Goal: Task Accomplishment & Management: Complete application form

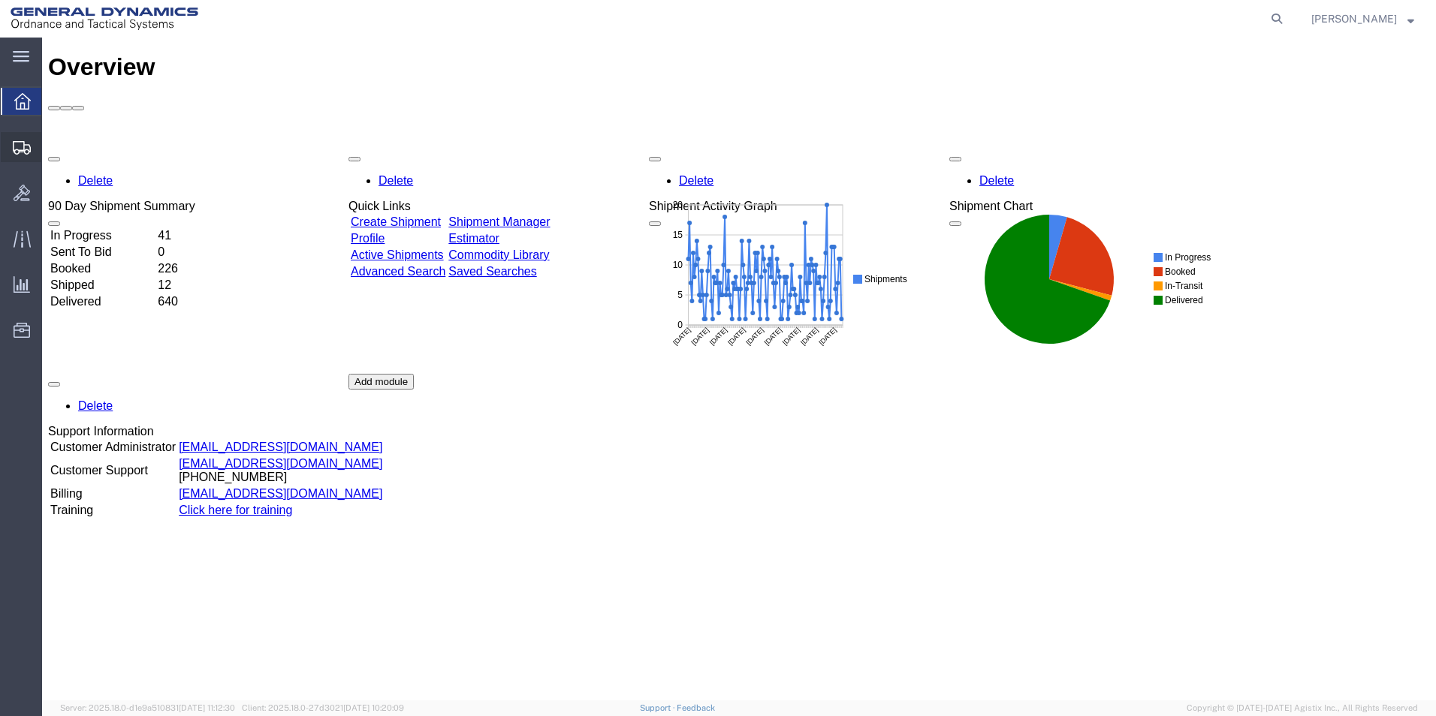
click at [0, 0] on span "Create Shipment" at bounding box center [0, 0] width 0 height 0
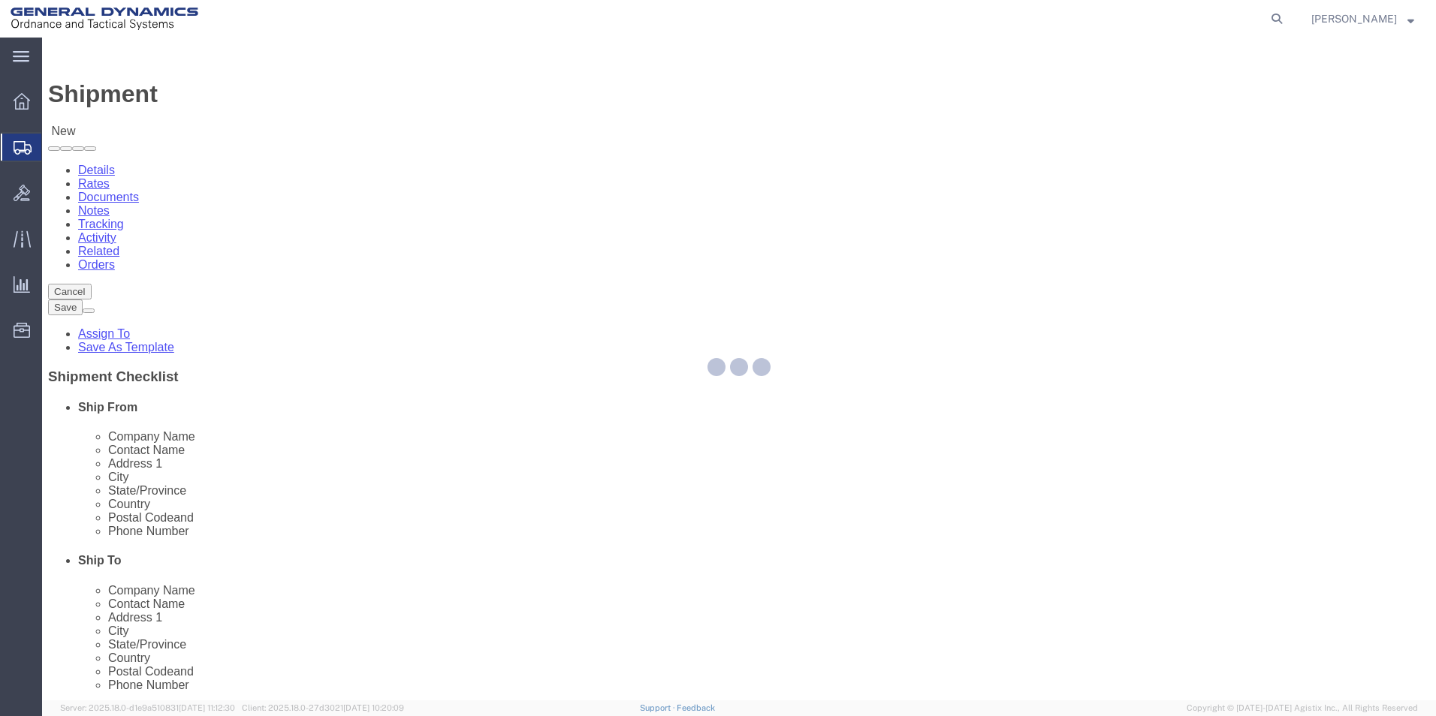
select select
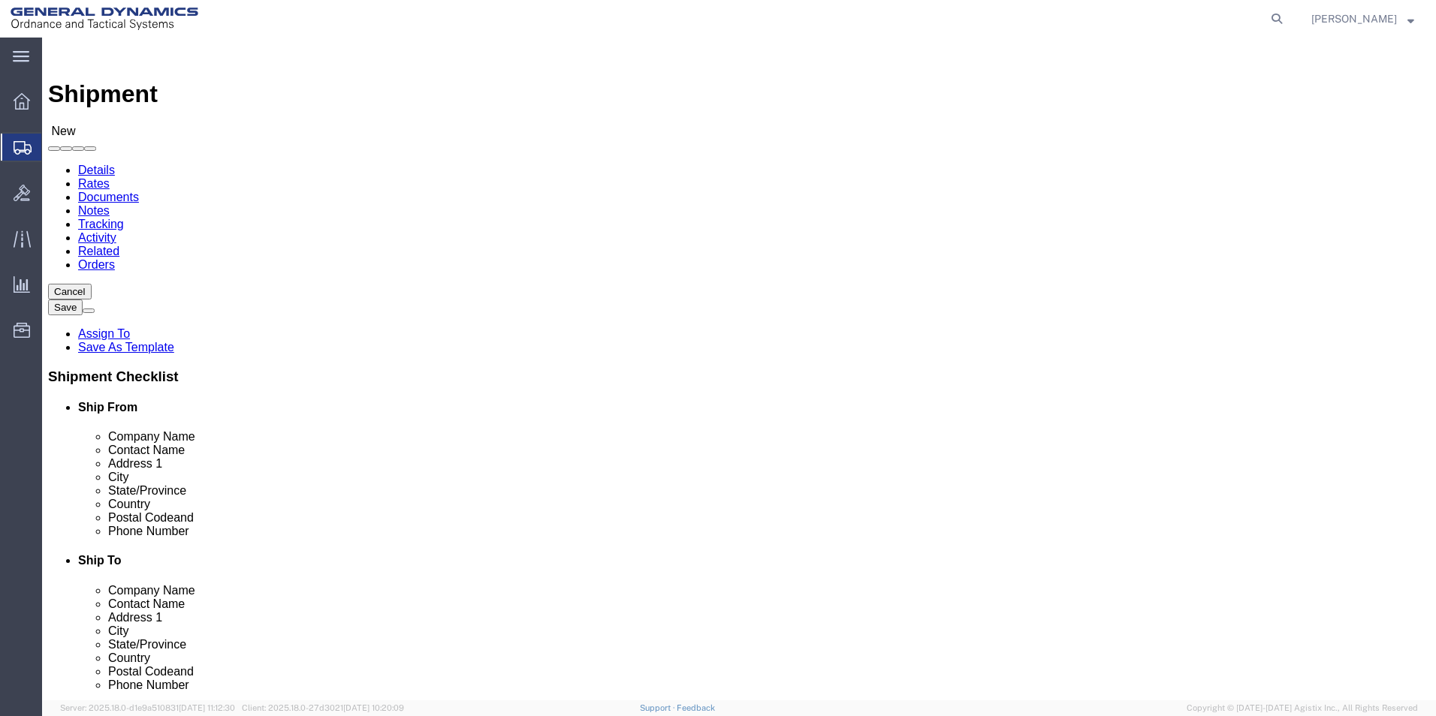
scroll to position [2, 0]
select select "310"
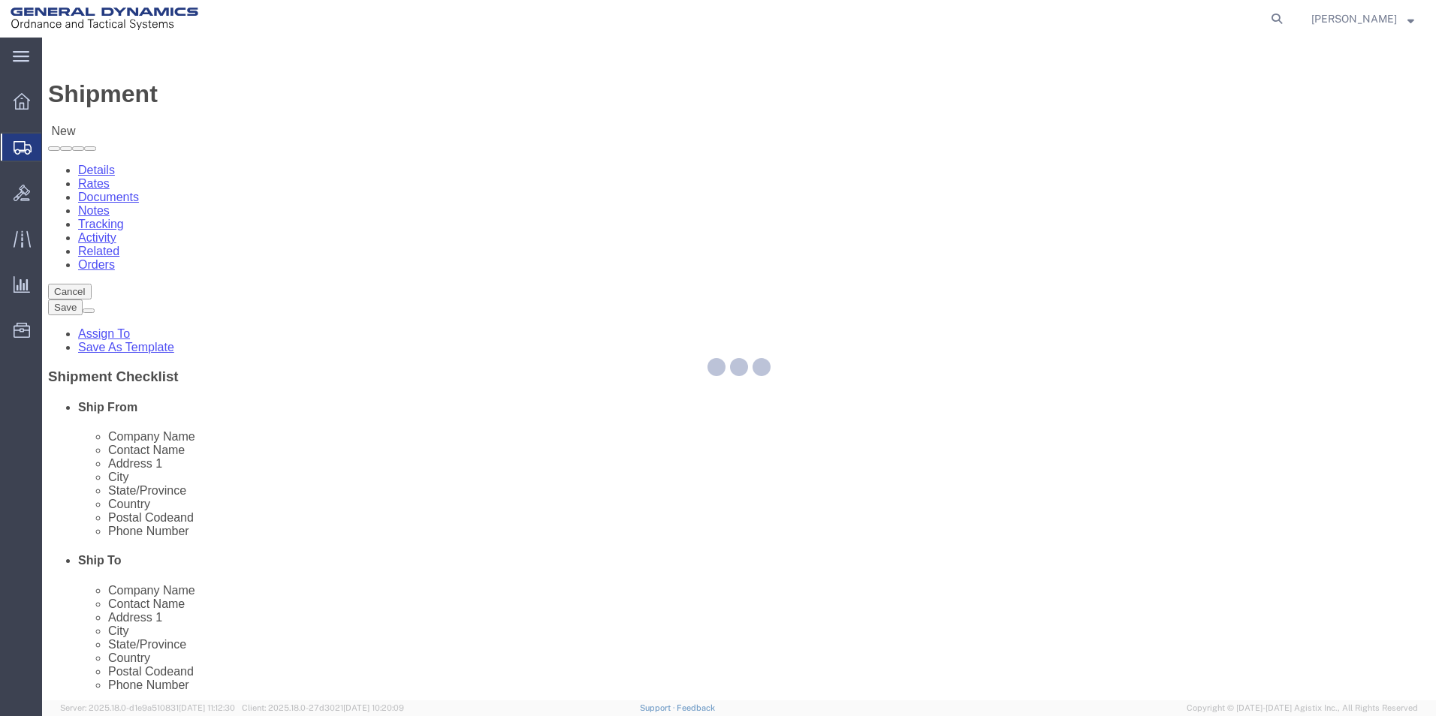
select select "PA"
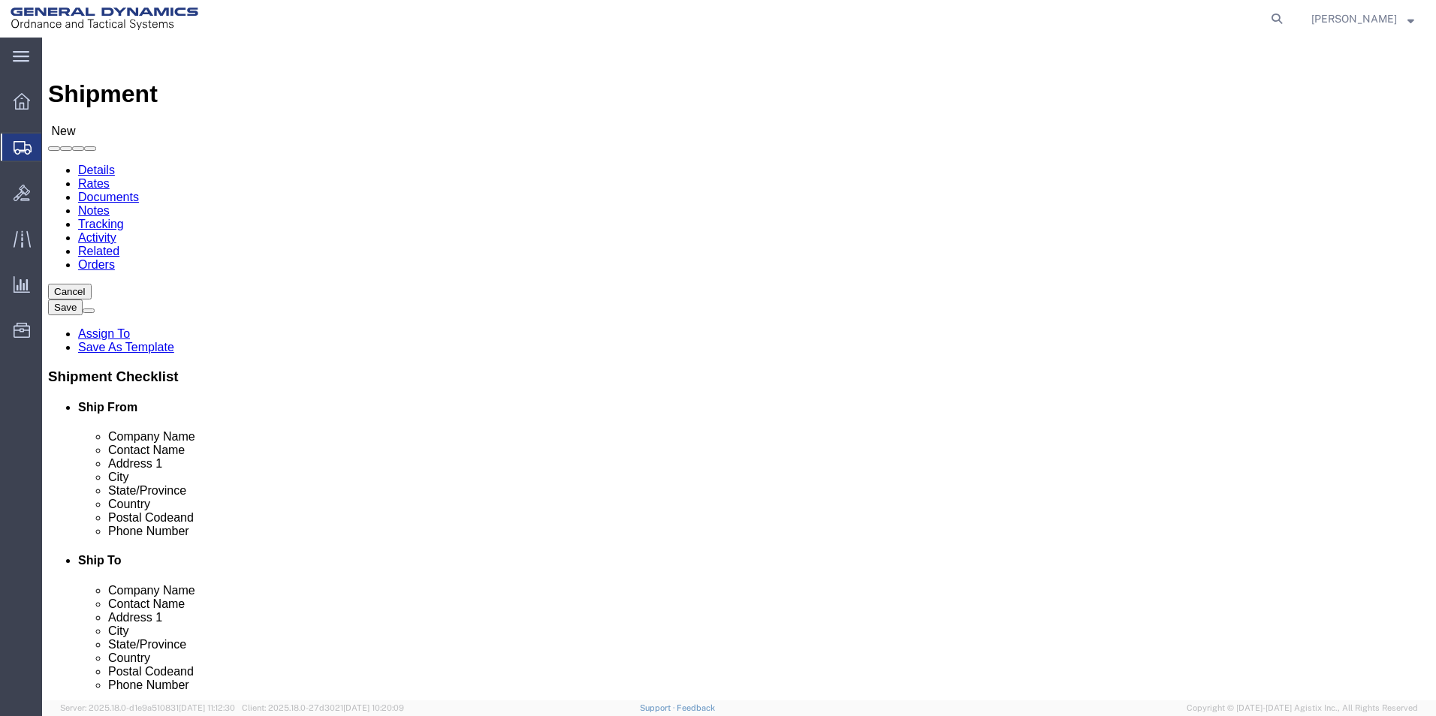
drag, startPoint x: 288, startPoint y: 253, endPoint x: 61, endPoint y: 222, distance: 229.6
click div "Location GD-OTS Red Lion My Profile Location [GEOGRAPHIC_DATA]-OTS [GEOGRAPHIC_…"
type input "REDLPAHIG0"
click input "text"
type input "[PERSON_NAME] [PERSON_NAME]"
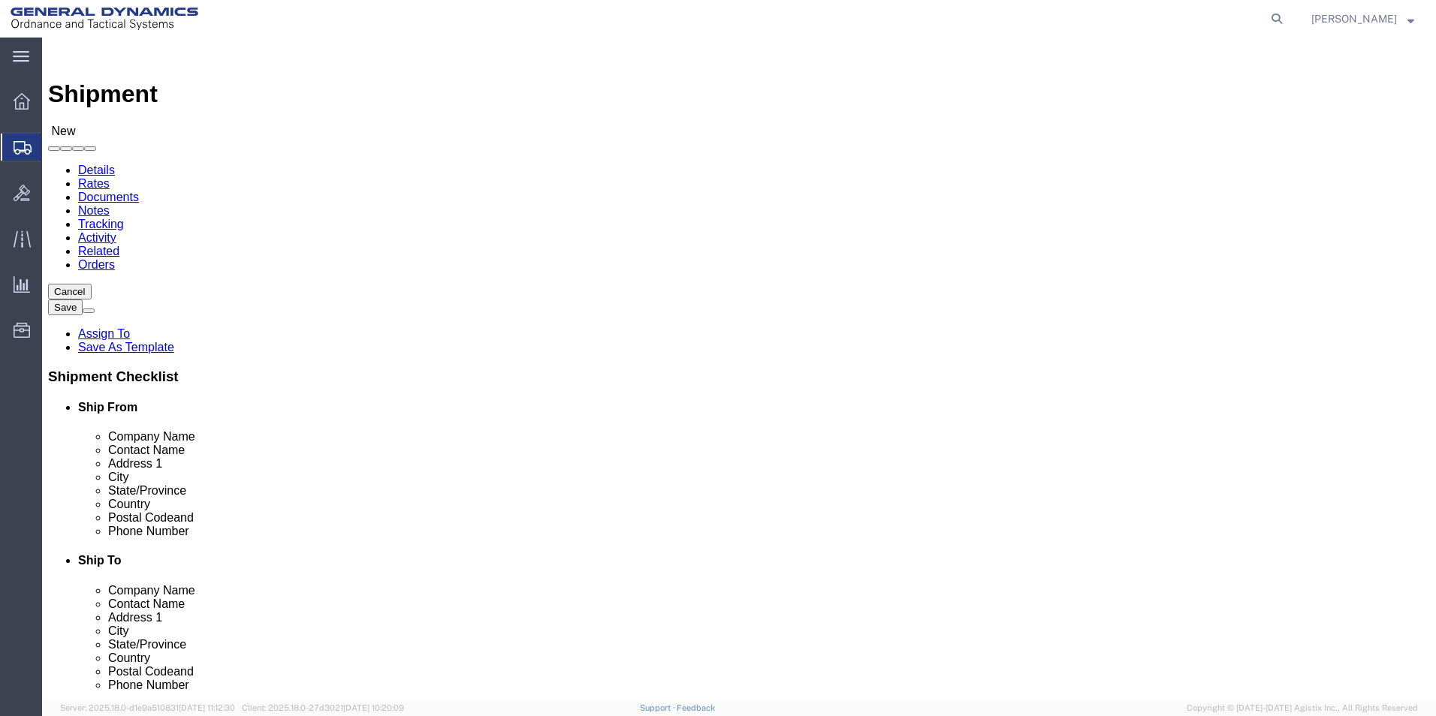
click input "text"
type input "BUILDING 1"
click input "text"
type input "[EMAIL_ADDRESS][DOMAIN_NAME]"
click input "text"
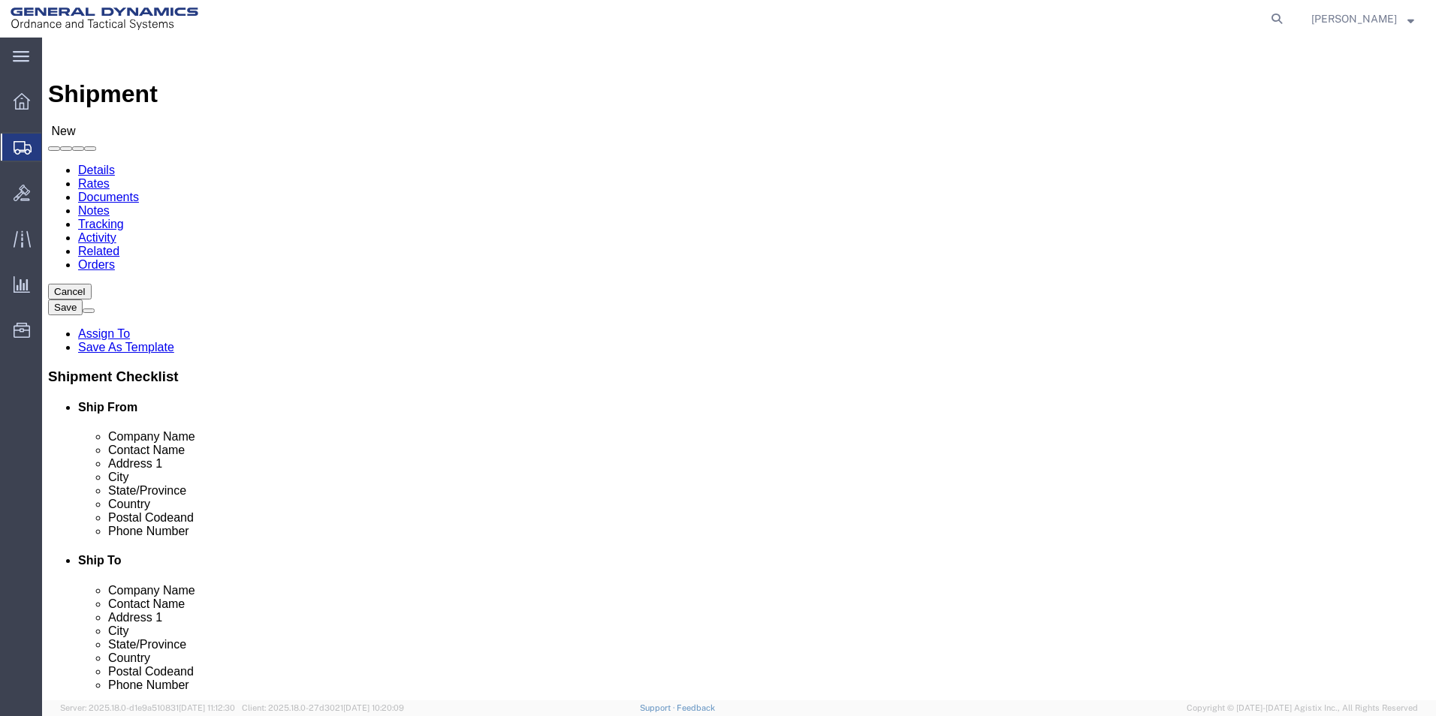
type input "ASML"
click p "- ASML U.S. INC. - ([PERSON_NAME]) C/[PERSON_NAME] RELOCATION & LOGISTICS, [STR…"
select select "CT"
type input "ASML U.S. INC."
drag, startPoint x: 836, startPoint y: 311, endPoint x: 380, endPoint y: 298, distance: 456.7
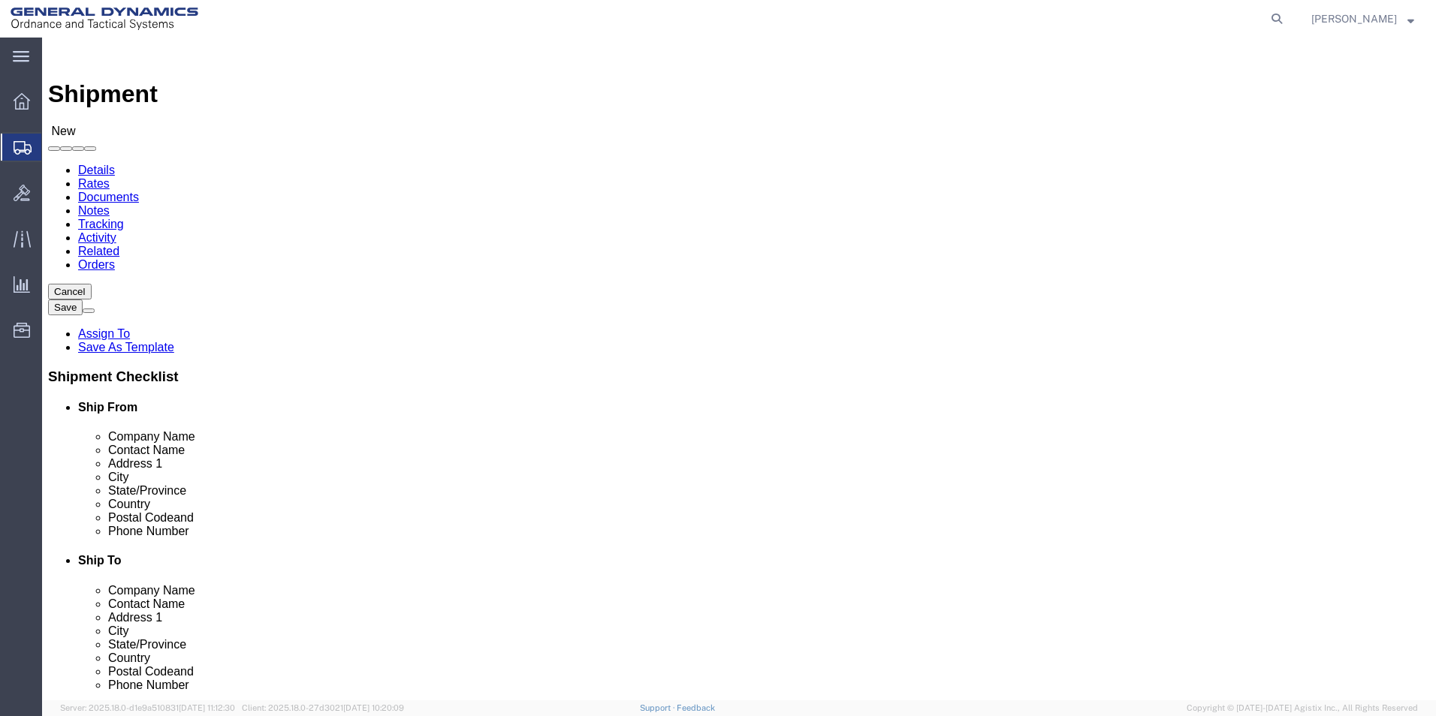
click div "Ship From Location Location GD-OTS Red Lion My Profile Location GD-OTS [GEOGRAP…"
type input "[PERSON_NAME]"
click p "- ASML U.S. LLC - ([PERSON_NAME]) [STREET_ADDRESS][PERSON_NAME]"
select select "CT"
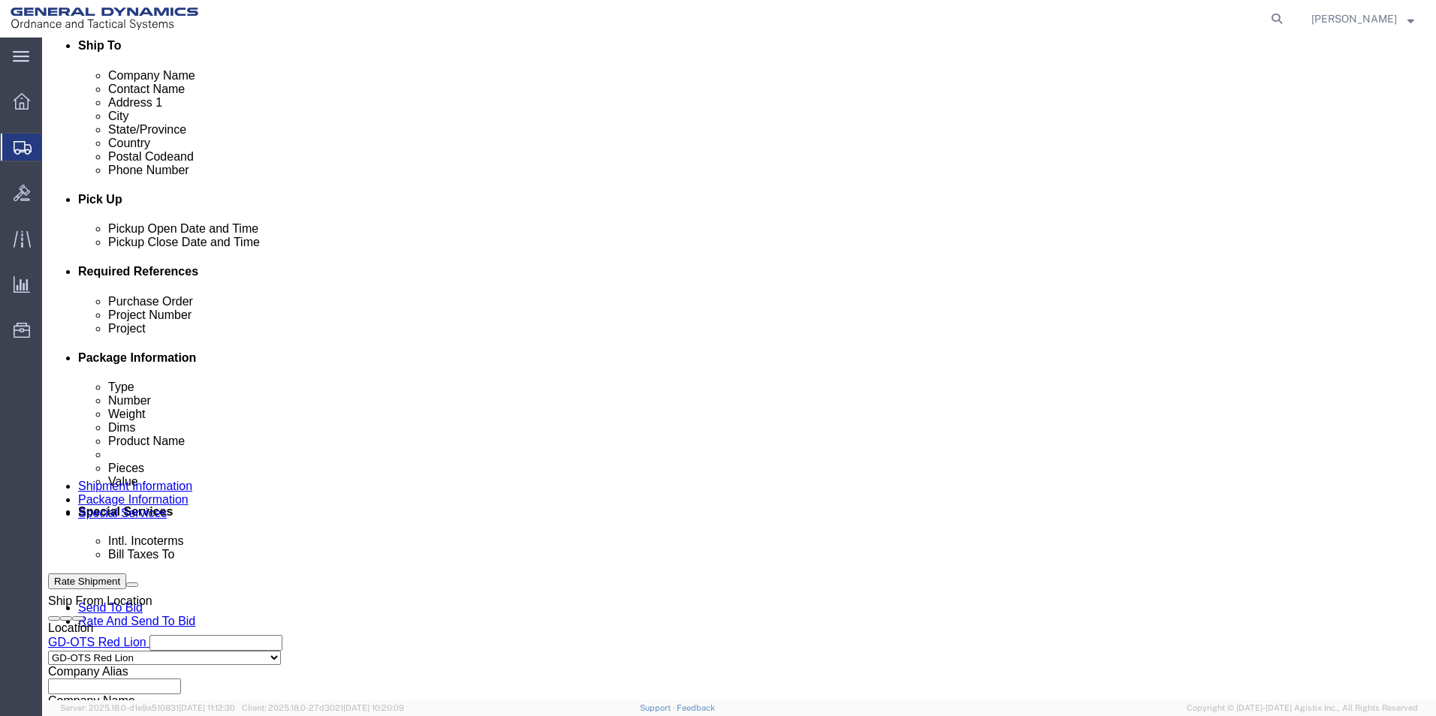
scroll to position [526, 0]
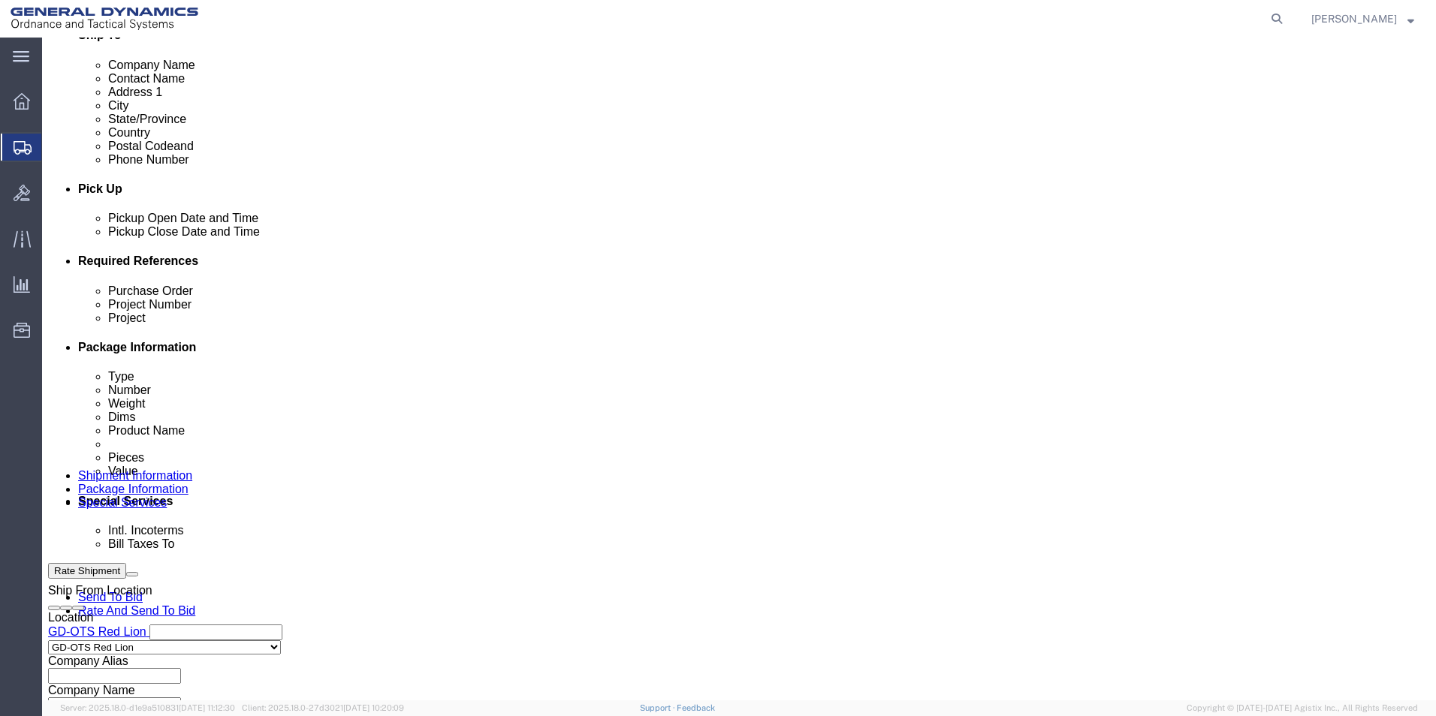
type input "[PERSON_NAME]"
click div "[DATE] 10:00 AM"
click input "4:00 AM"
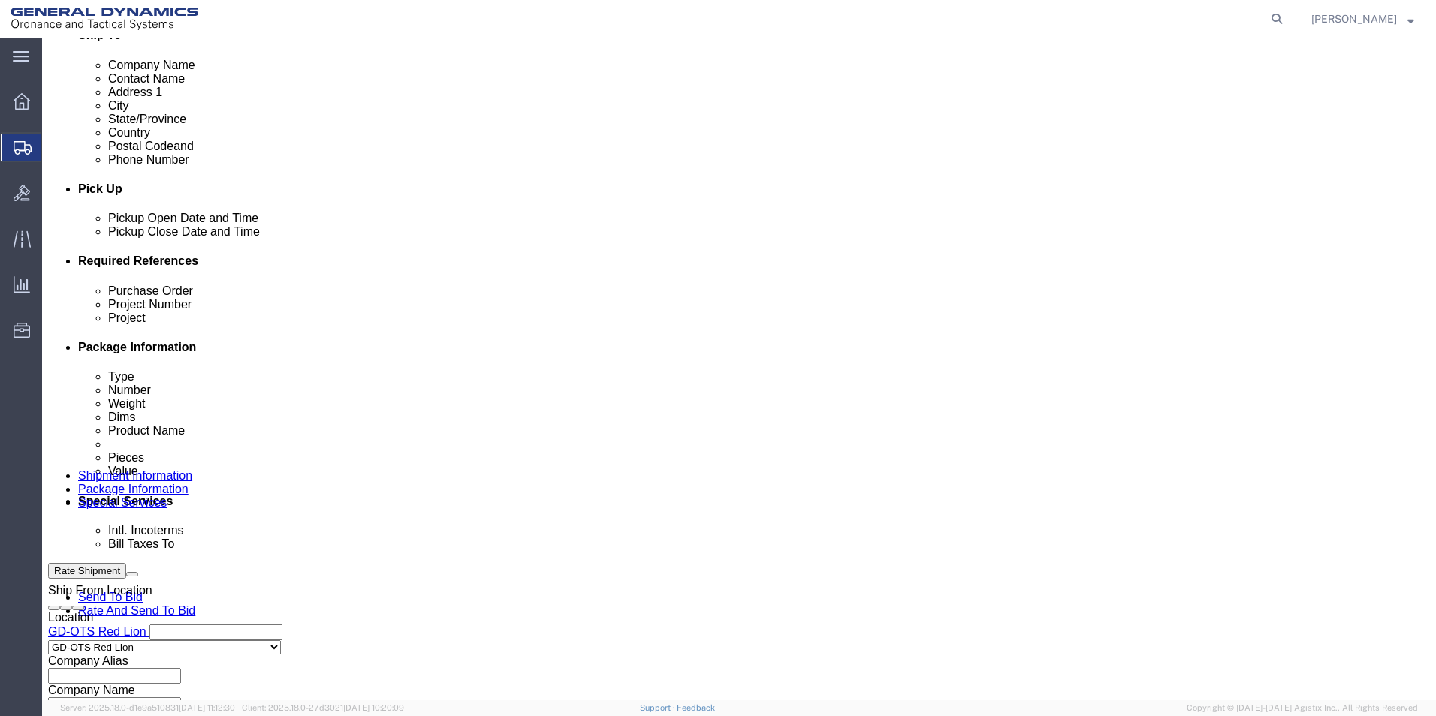
click input "4:30AM"
type input "4:30 PM"
click button "Apply"
click input "text"
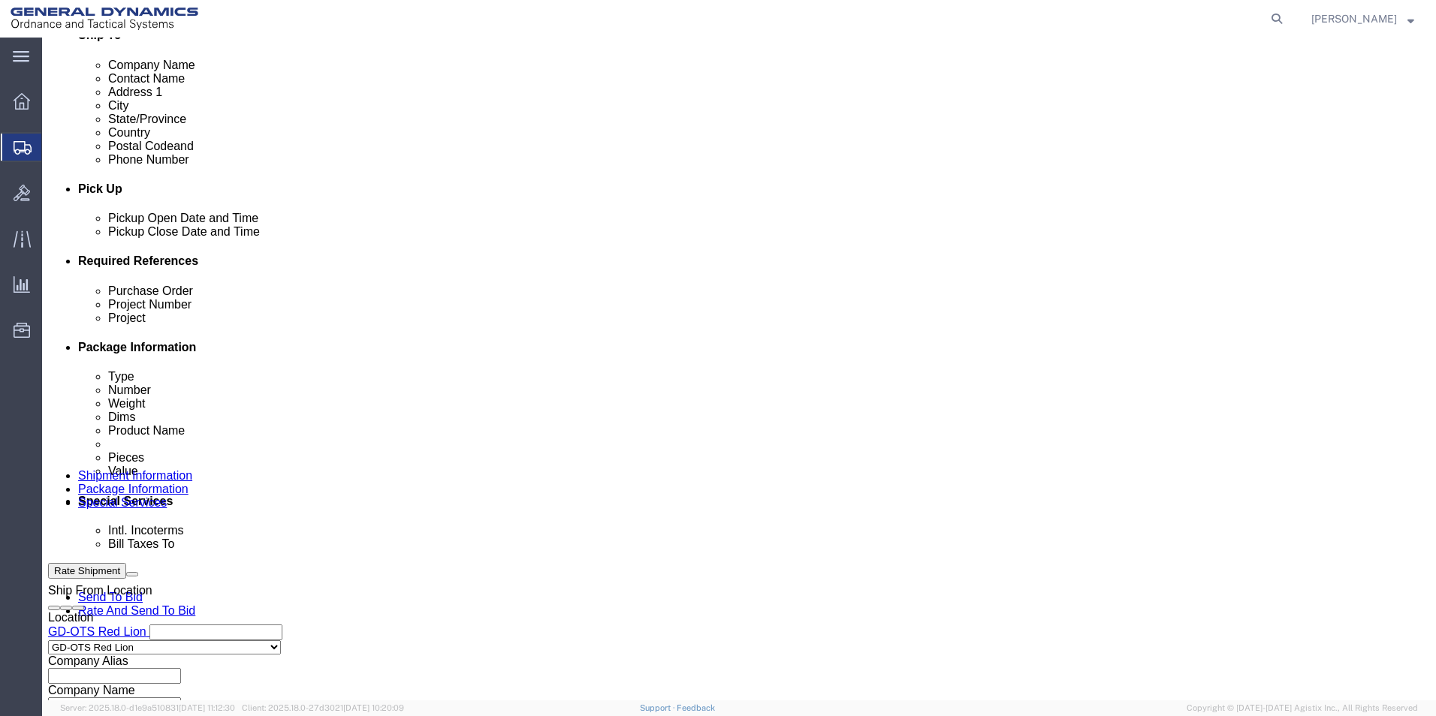
type input "64498"
click input "text"
type input "64998"
drag, startPoint x: 235, startPoint y: 399, endPoint x: 142, endPoint y: 384, distance: 94.2
click div "Purchase Order 64498 Project Number 64998 Project Select Account Type Activity …"
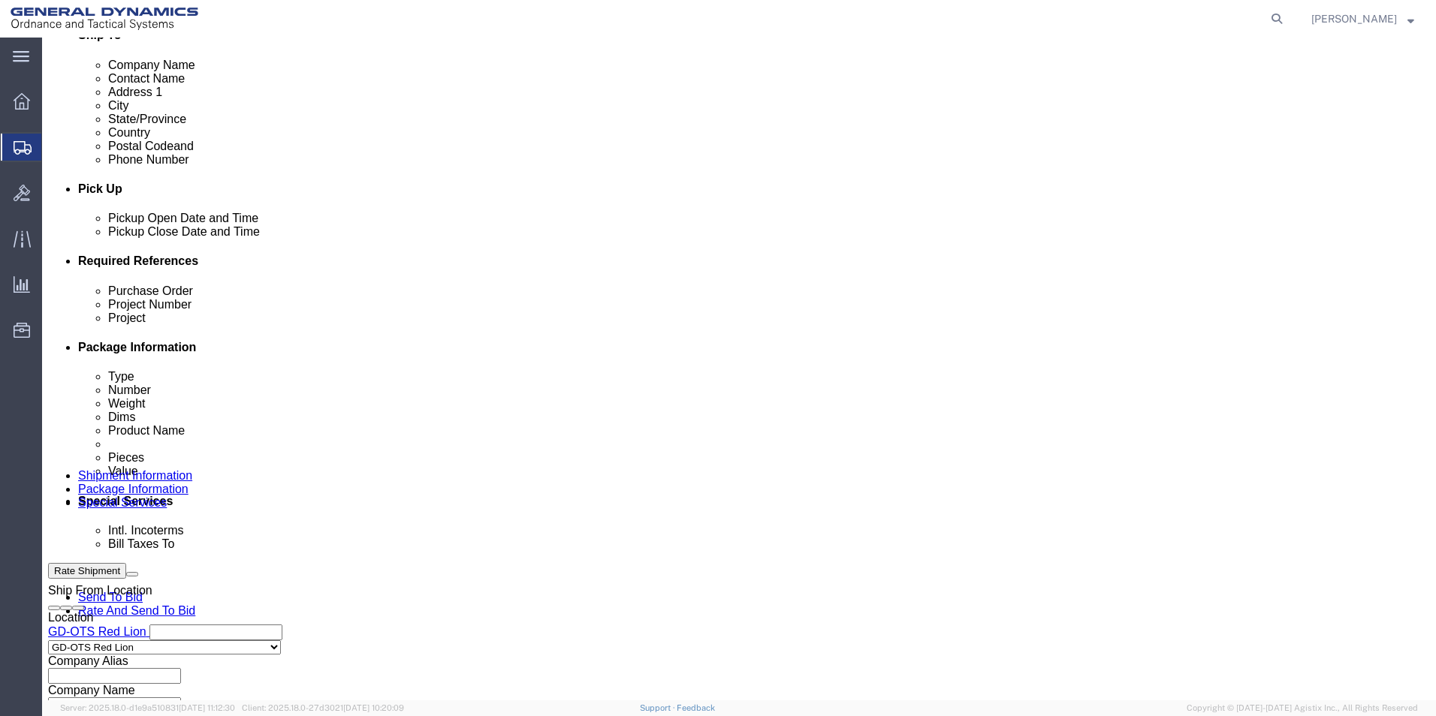
click input "text"
paste input "64498"
type input "64498"
drag, startPoint x: 253, startPoint y: 402, endPoint x: 35, endPoint y: 373, distance: 220.5
click div "Purchase Order 64498 Project Number 64998 Project 64498 Select Account Type Act…"
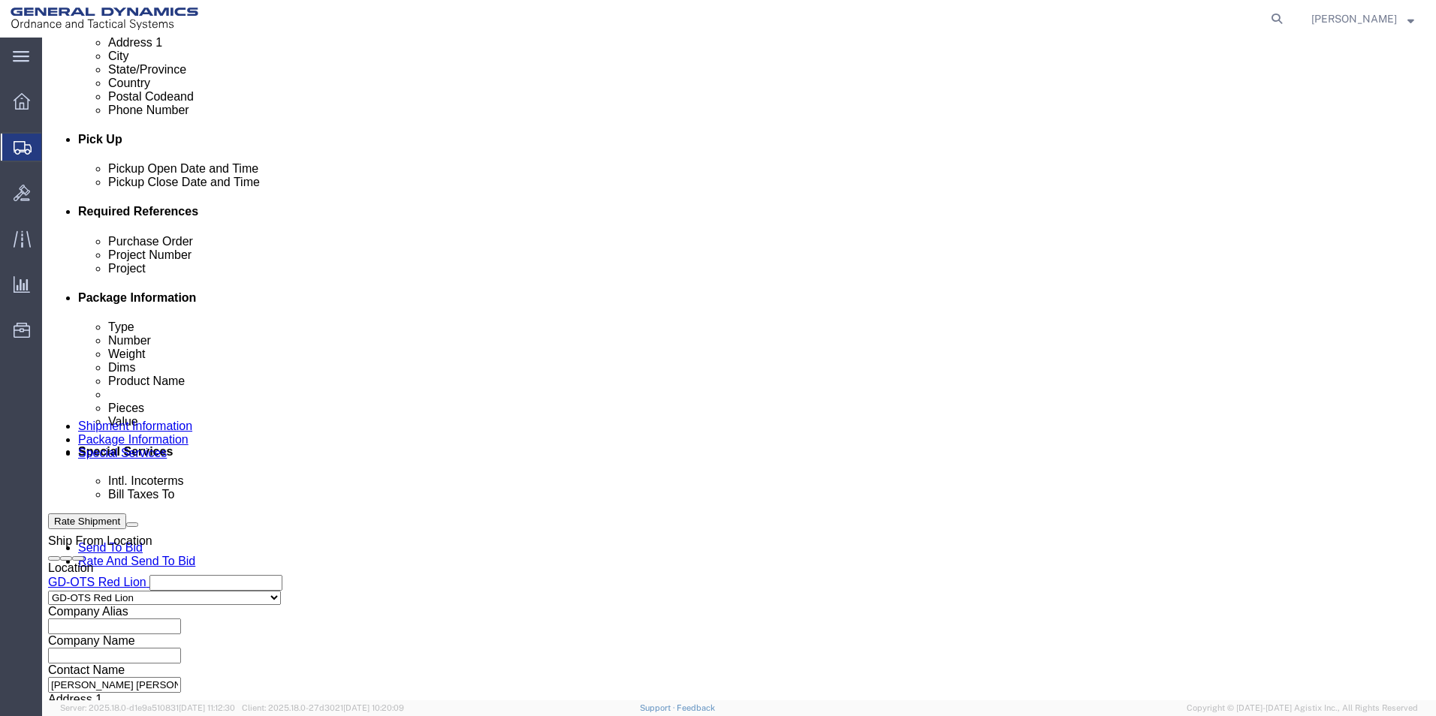
scroll to position [626, 0]
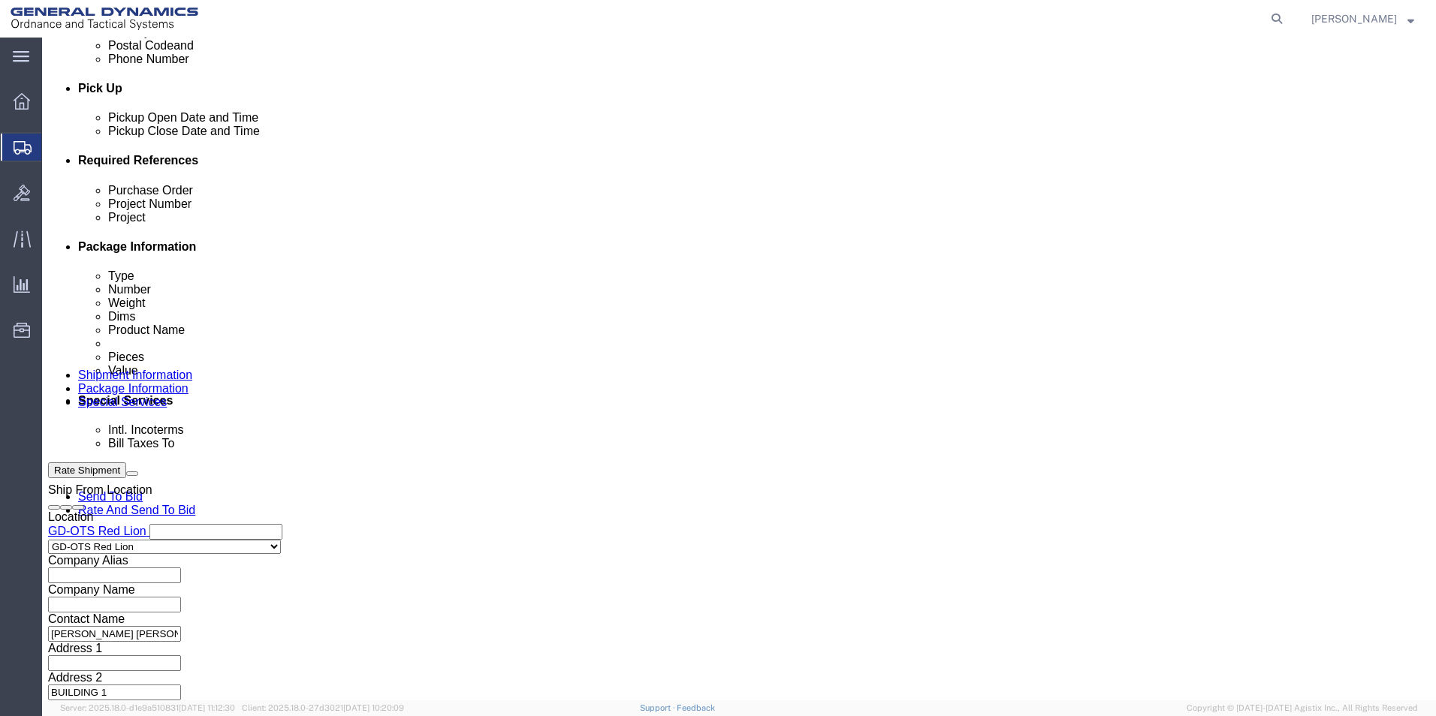
type input "109447"
click button "Continue"
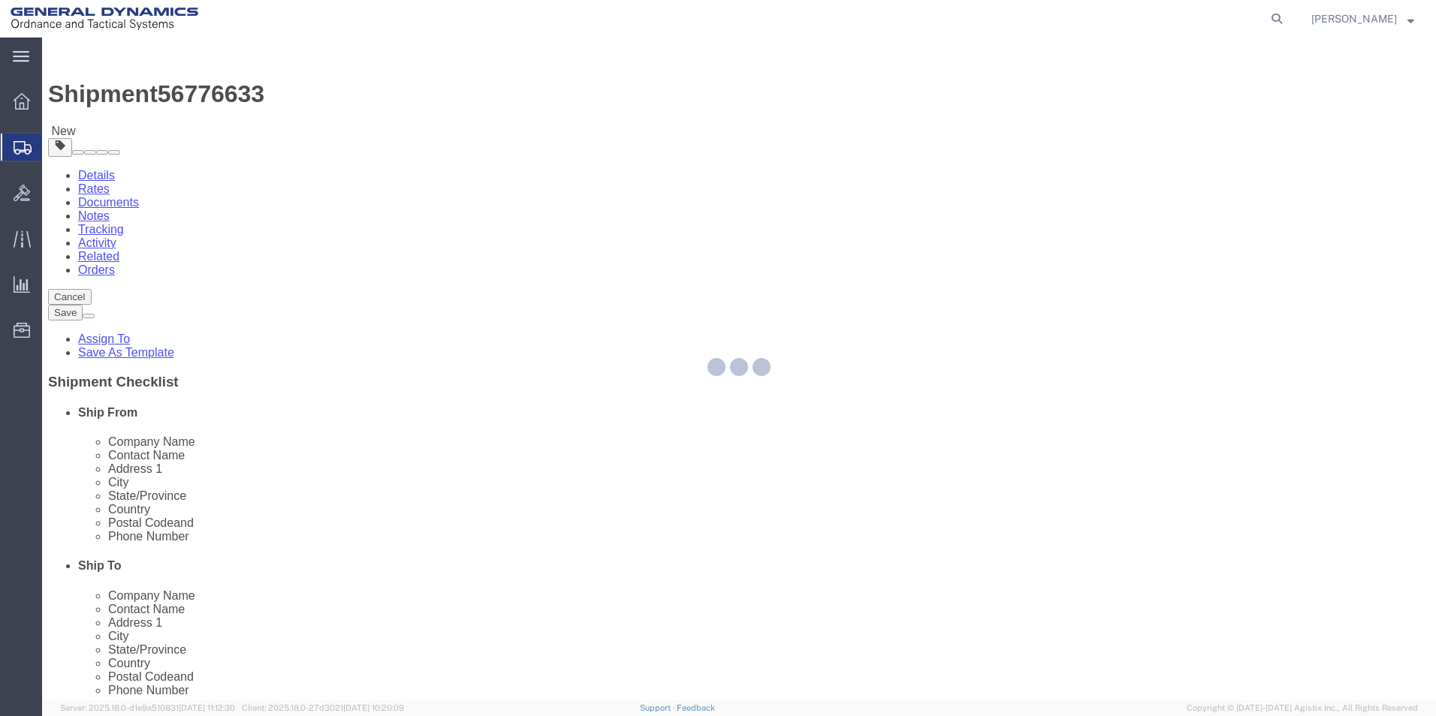
select select "CBOX"
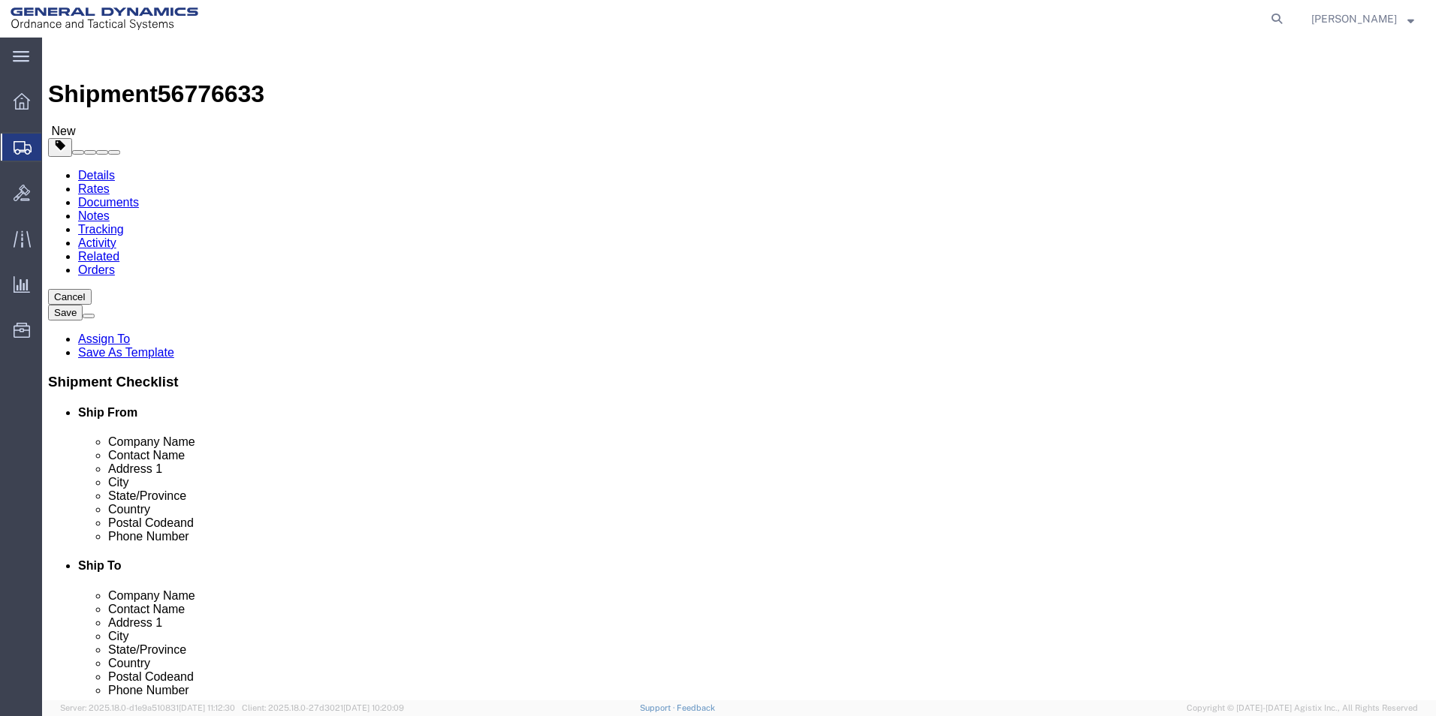
click input "text"
type input "12"
click input "text"
type input "12"
click input "text"
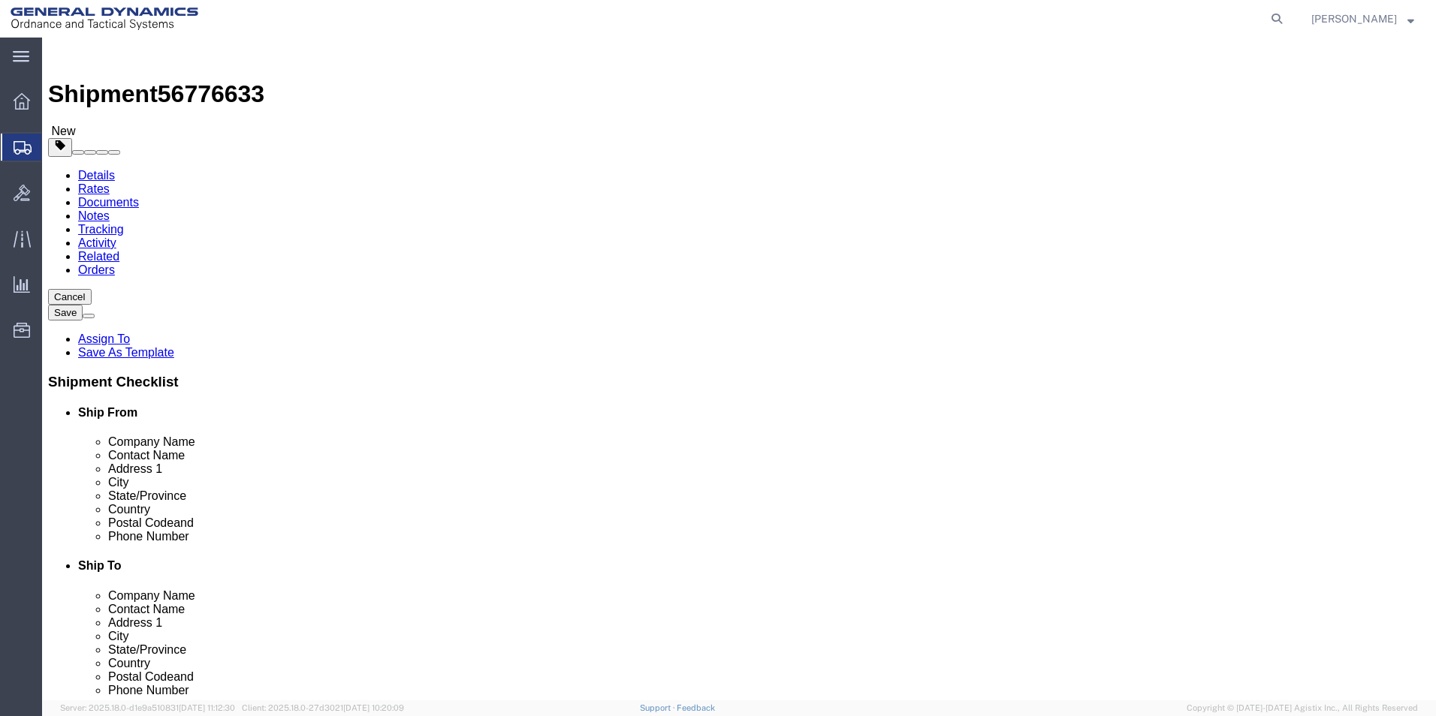
type input "12"
click input "0.00"
type input "3.00"
click link "Add Content"
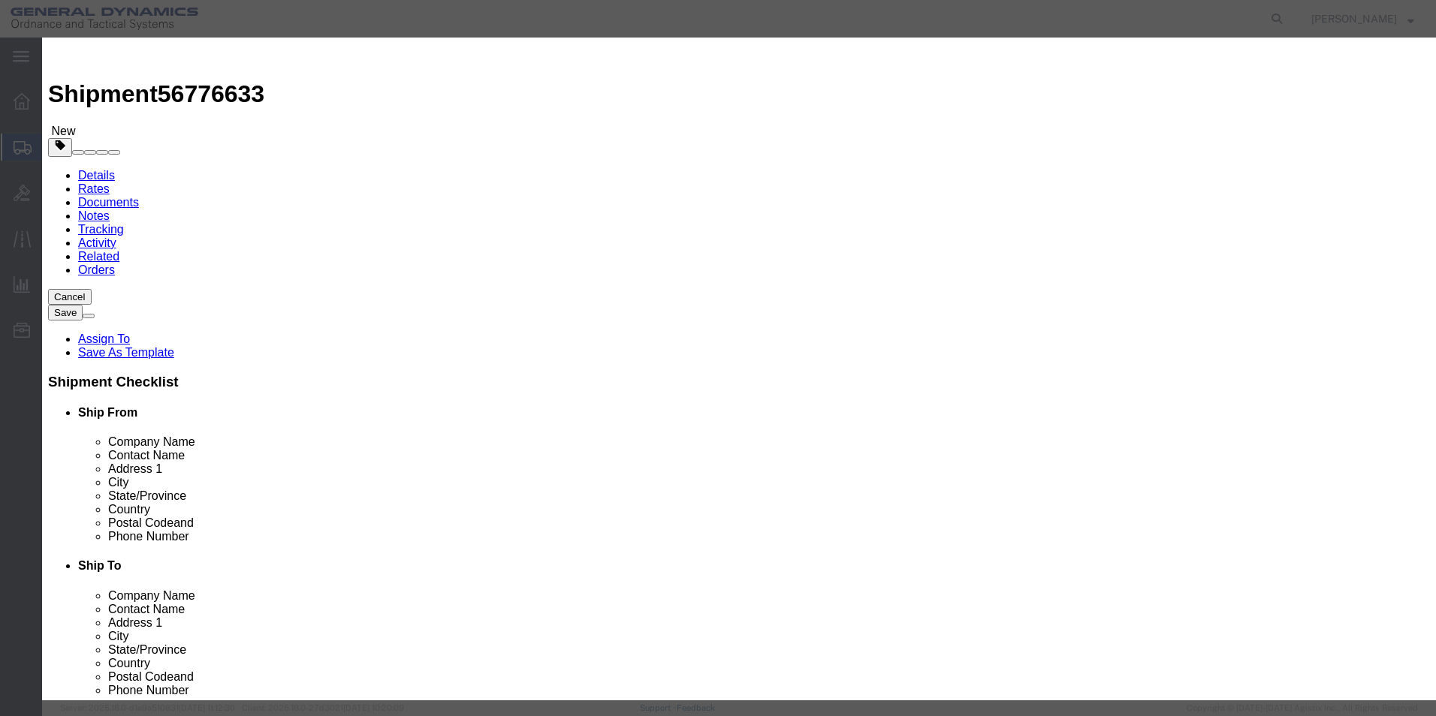
click input "text"
type input "PIN SLOT HOLE 3X8"
click div "Commodity library"
drag, startPoint x: 472, startPoint y: 144, endPoint x: 382, endPoint y: 157, distance: 91.0
click div "Product Name PIN SLOT HOLE 3X8 PIN SLOT HOLE 3X8 Pieces 0 Select Bag Barrels 10…"
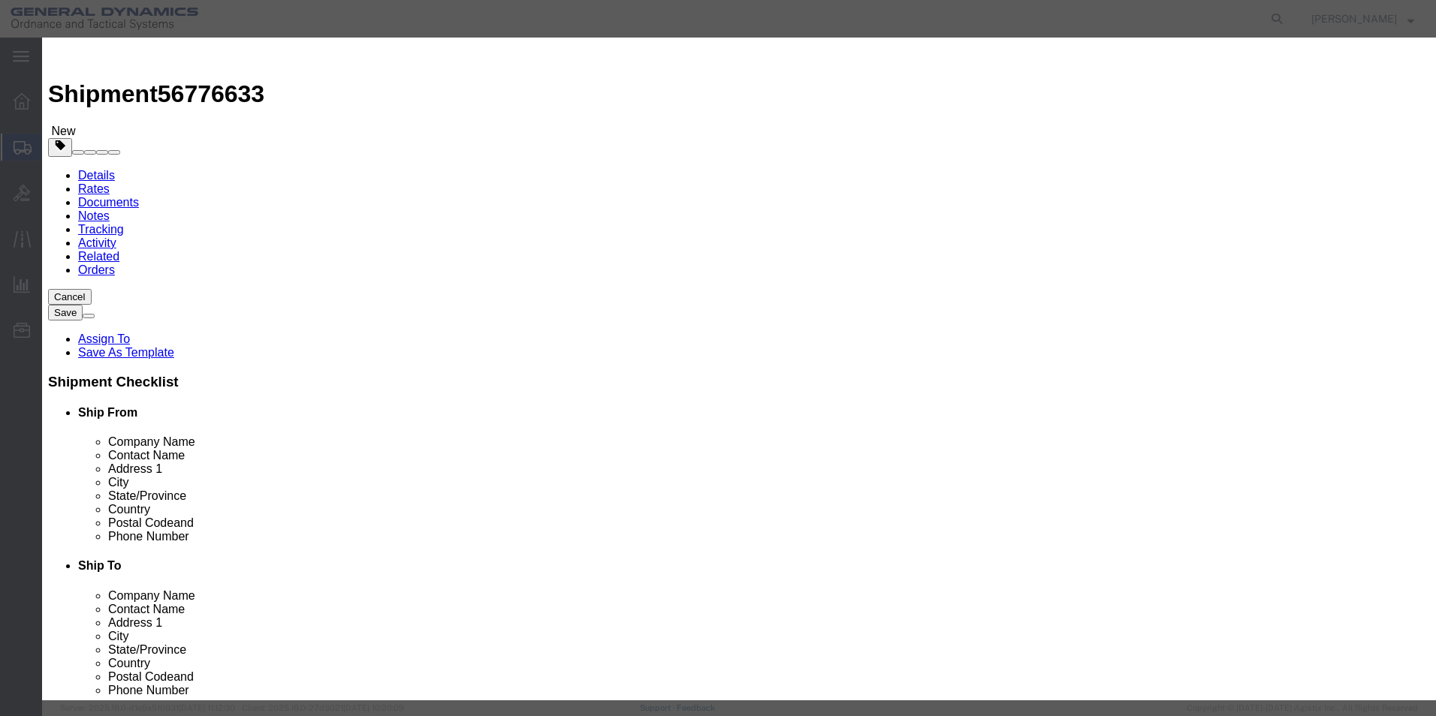
type input "100"
click h3 "Add content"
click input "text"
type input "100"
click div "Commodity library Product Name PIN SLOT HOLE 3X8 PIN SLOT HOLE 3X8 Pieces 100 S…"
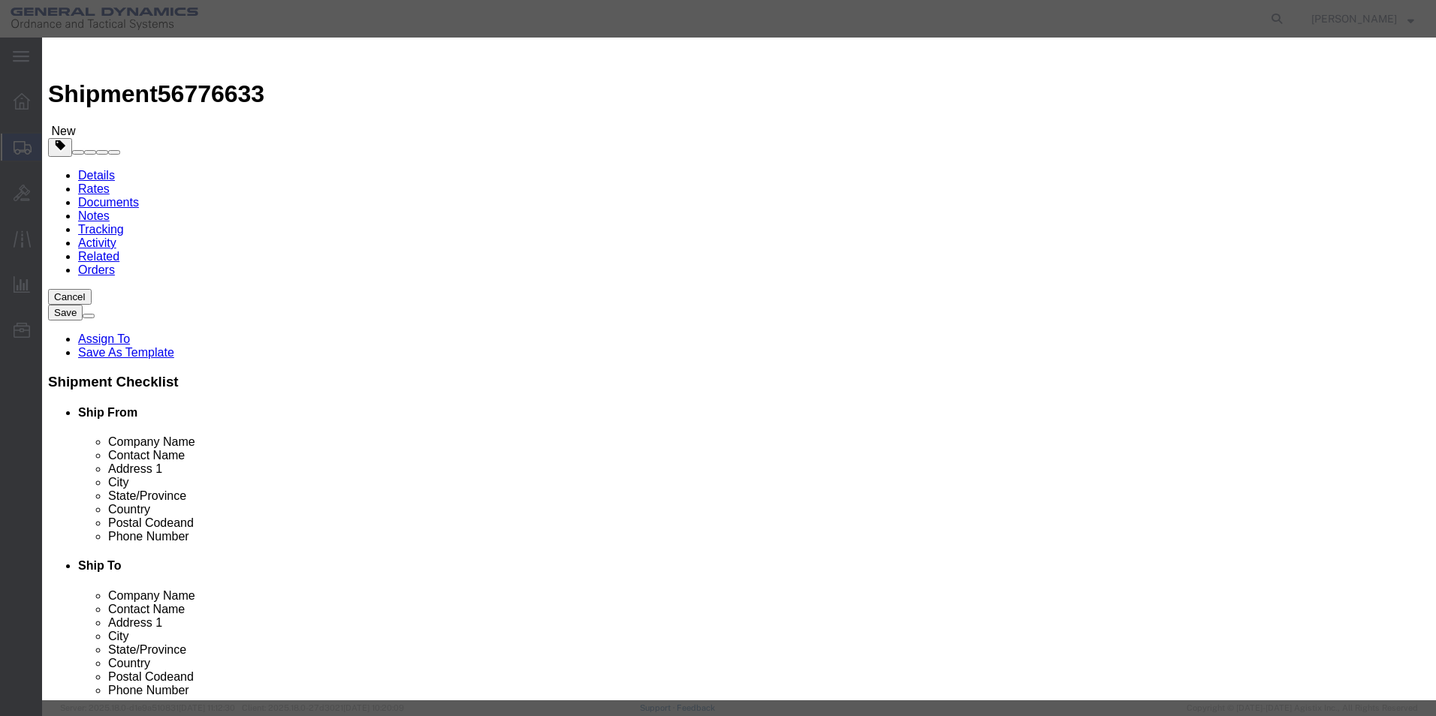
click button "Save & Close"
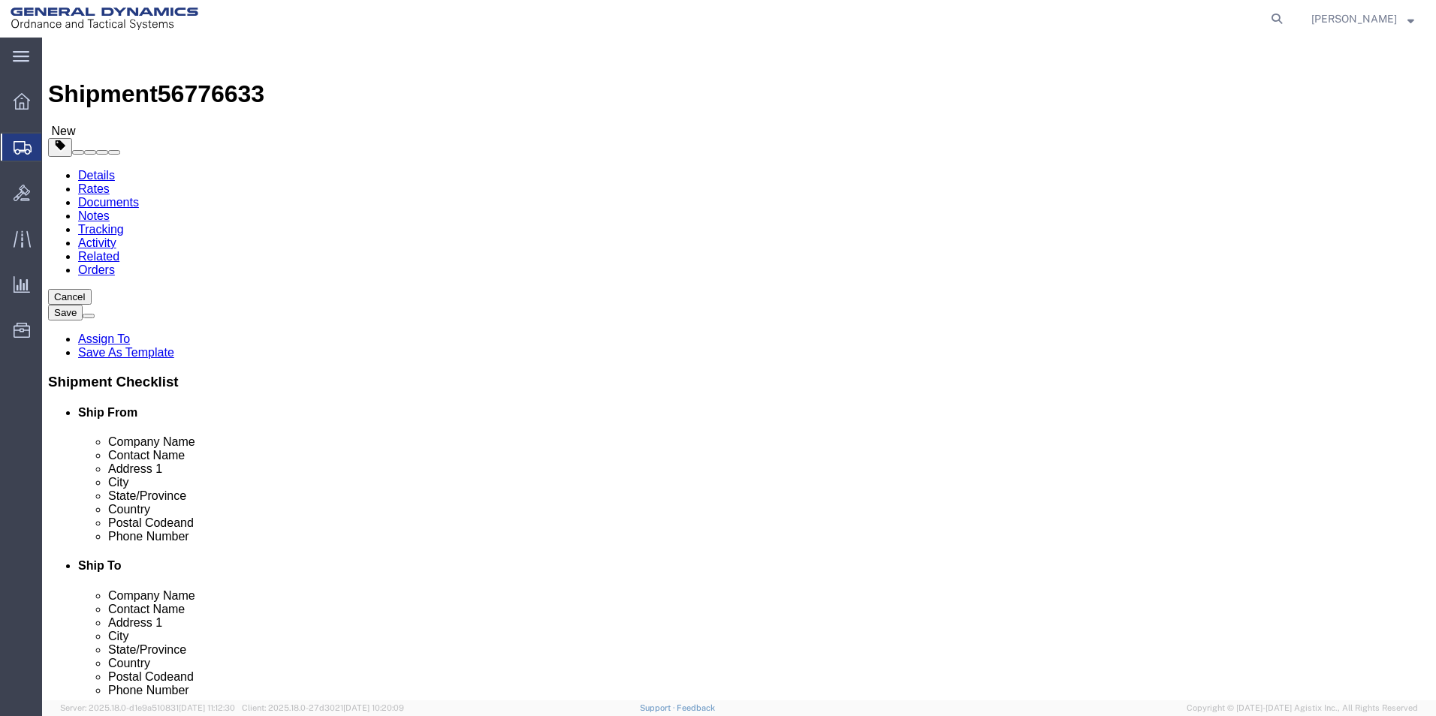
click button "Continue"
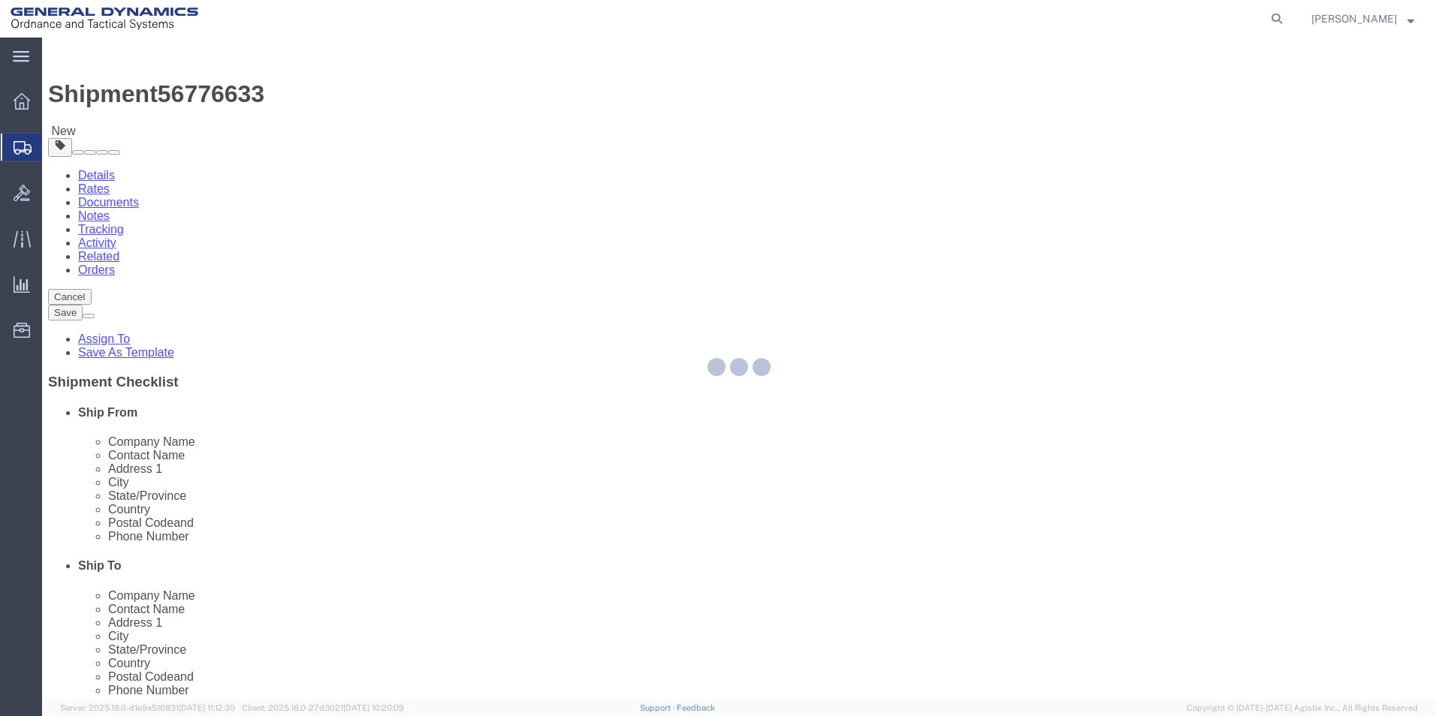
select select
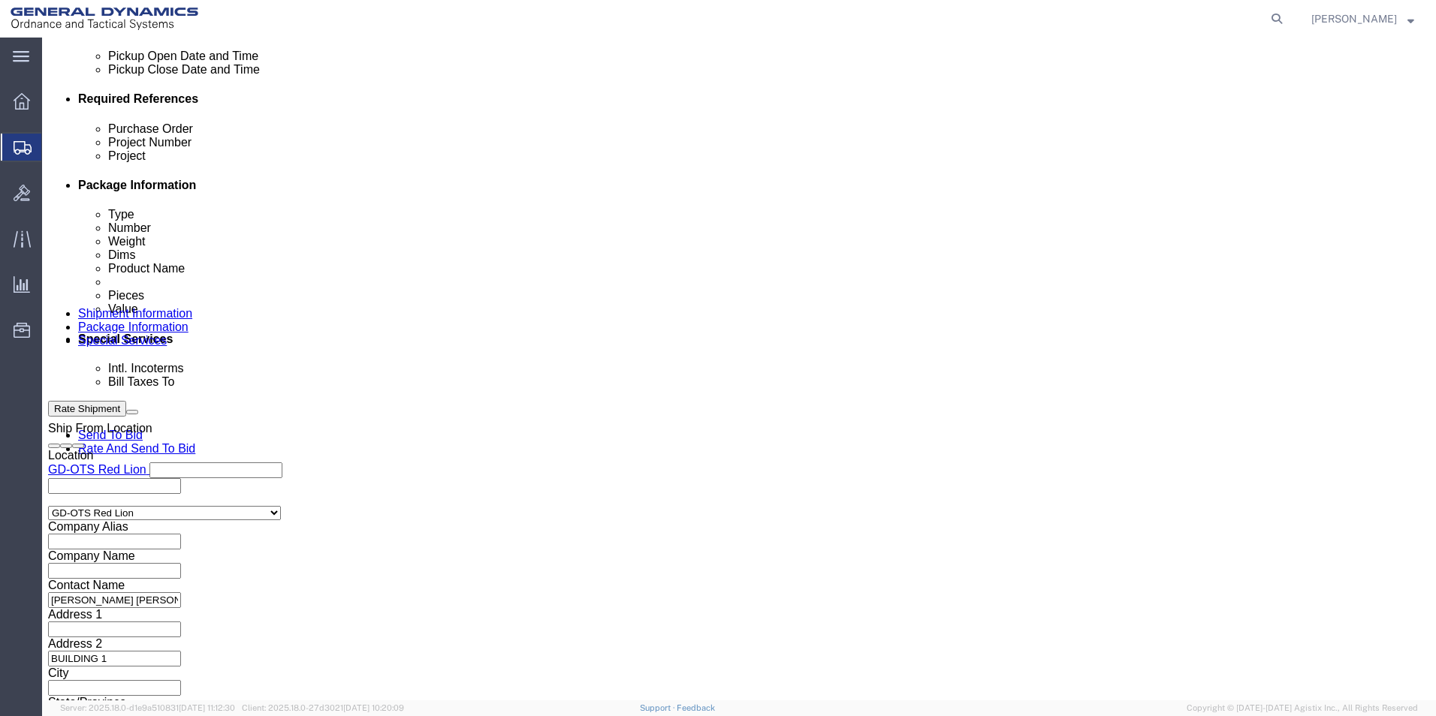
scroll to position [751, 0]
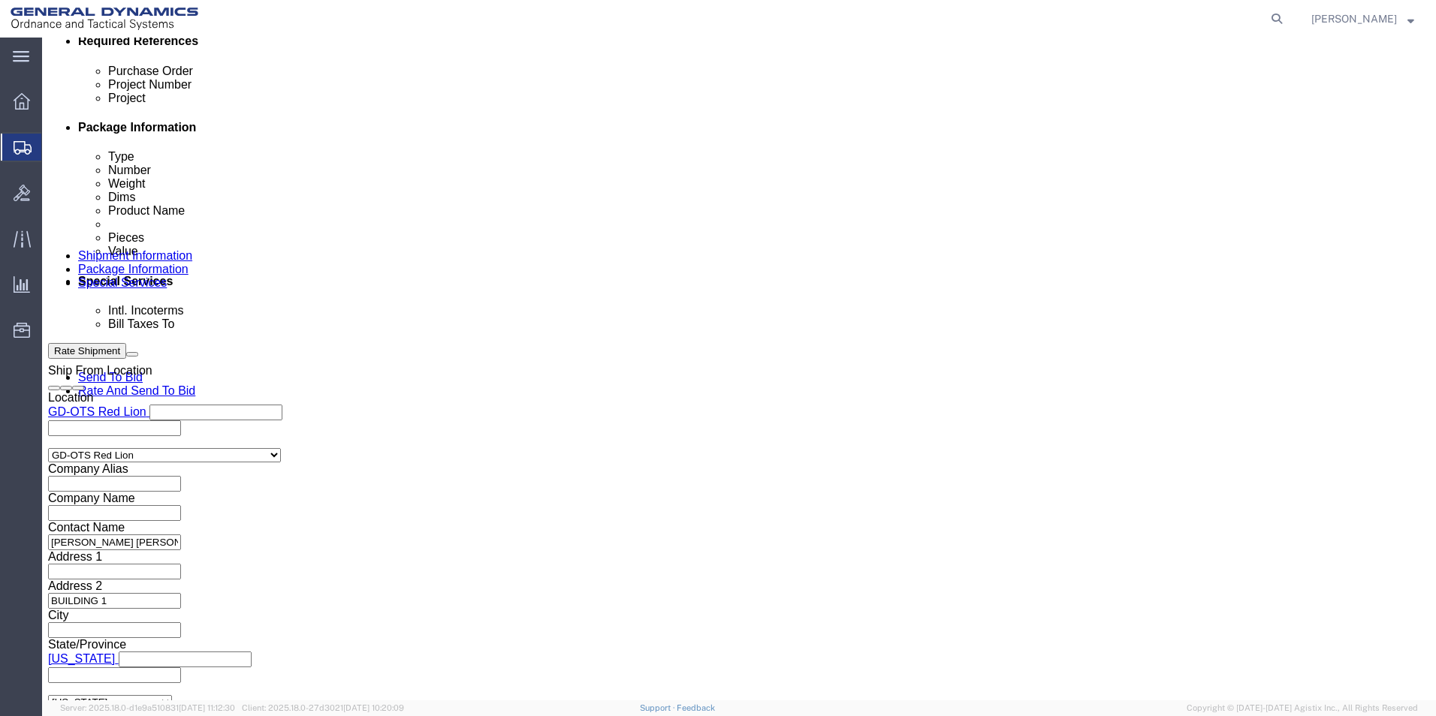
click button "Rate Shipment"
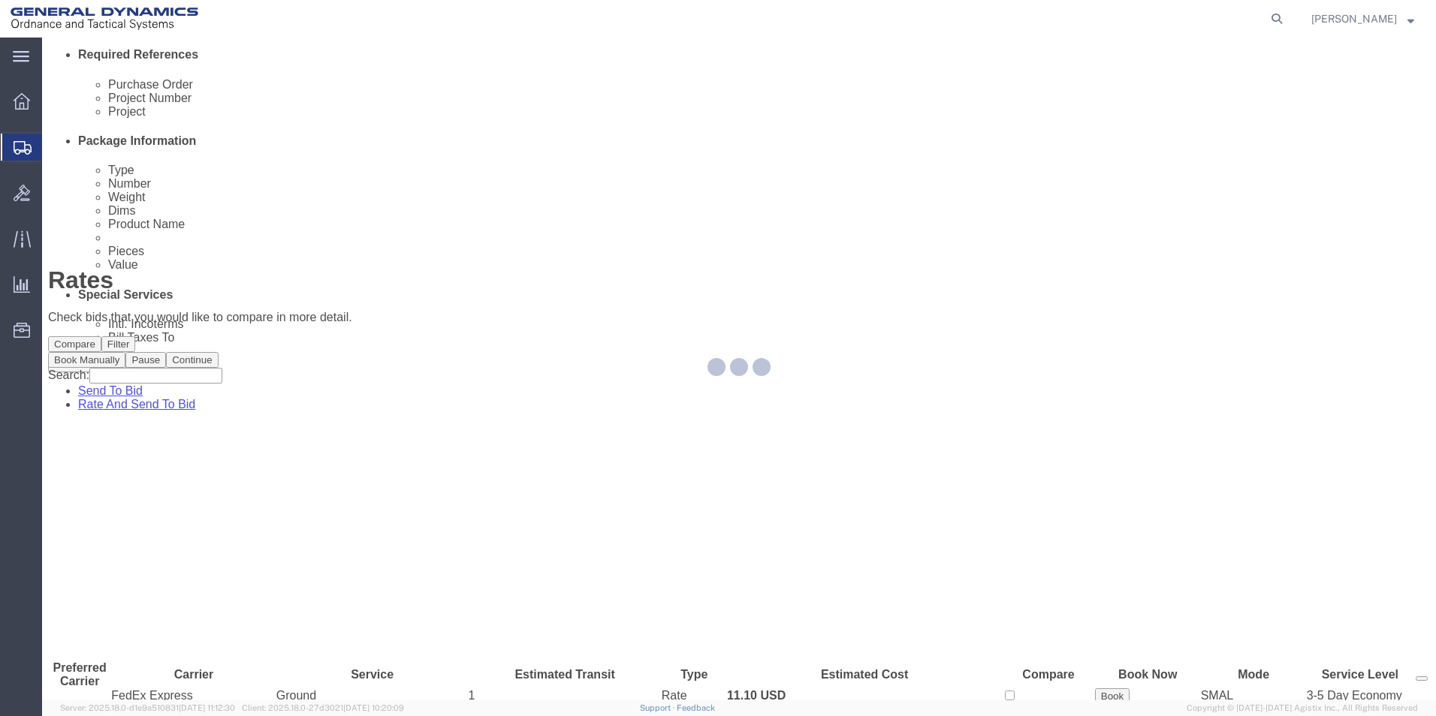
scroll to position [0, 0]
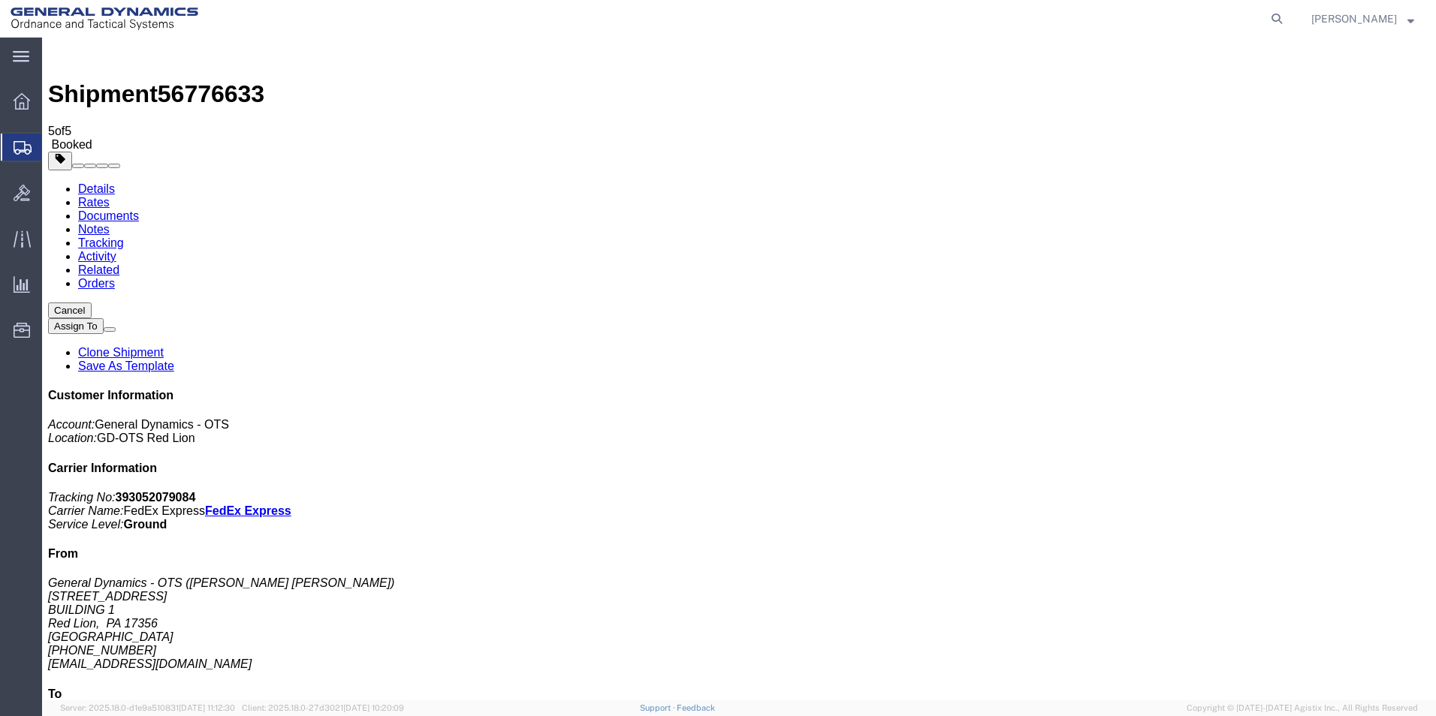
click at [0, 0] on span "Create Shipment" at bounding box center [0, 0] width 0 height 0
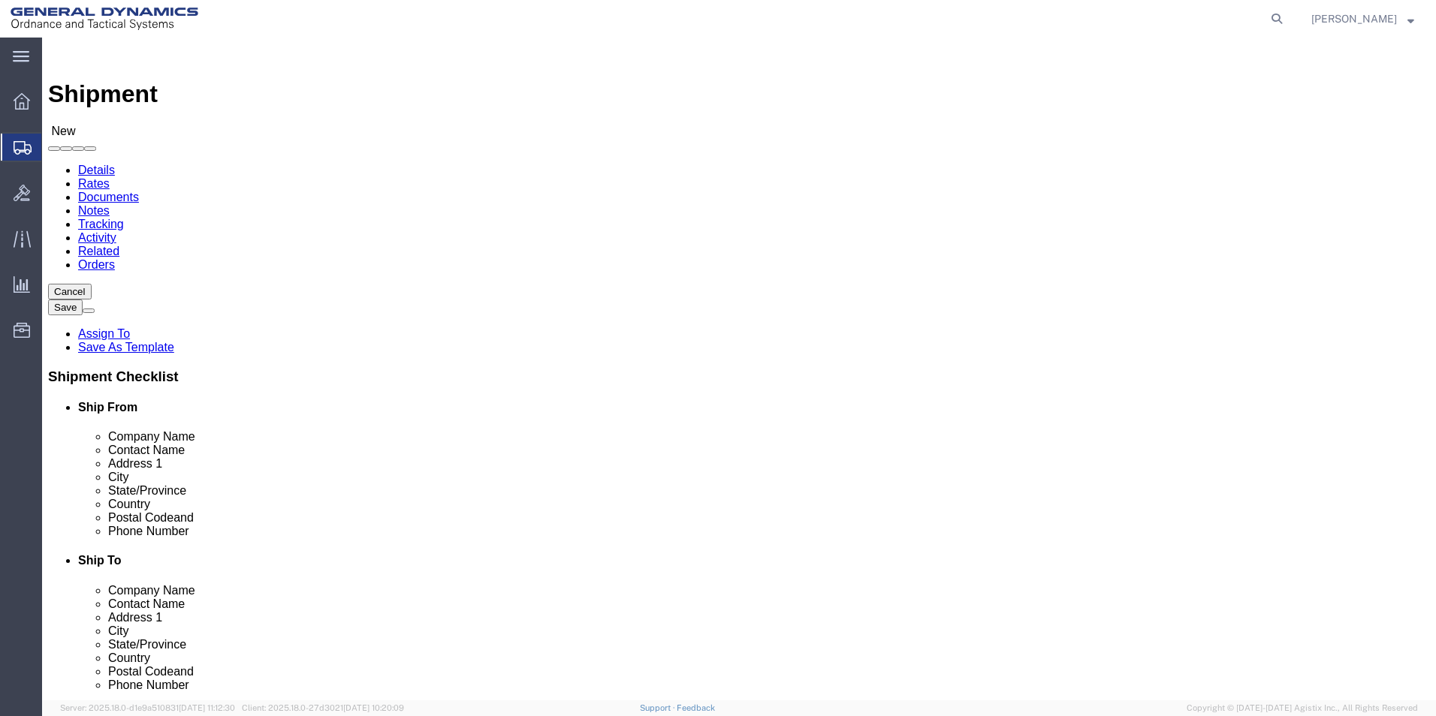
scroll to position [2, 0]
select select "310"
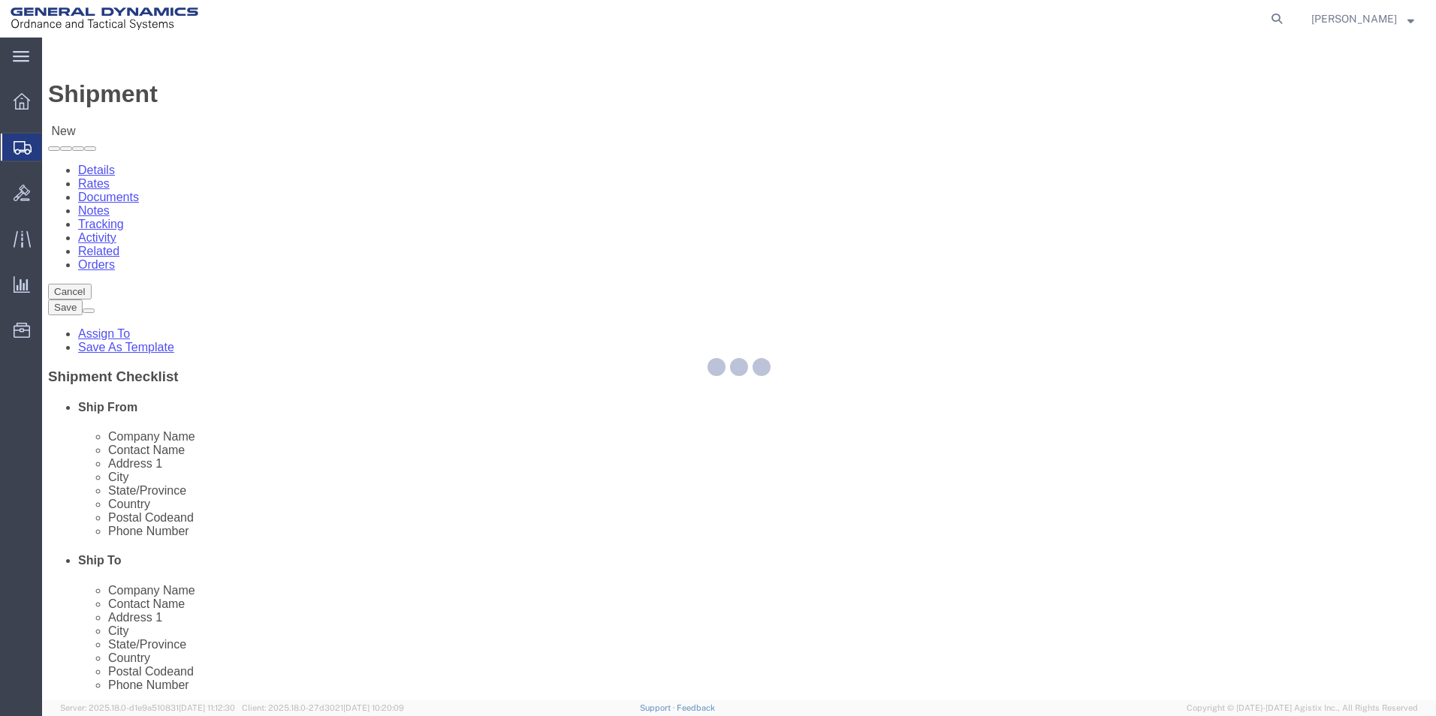
select select "PA"
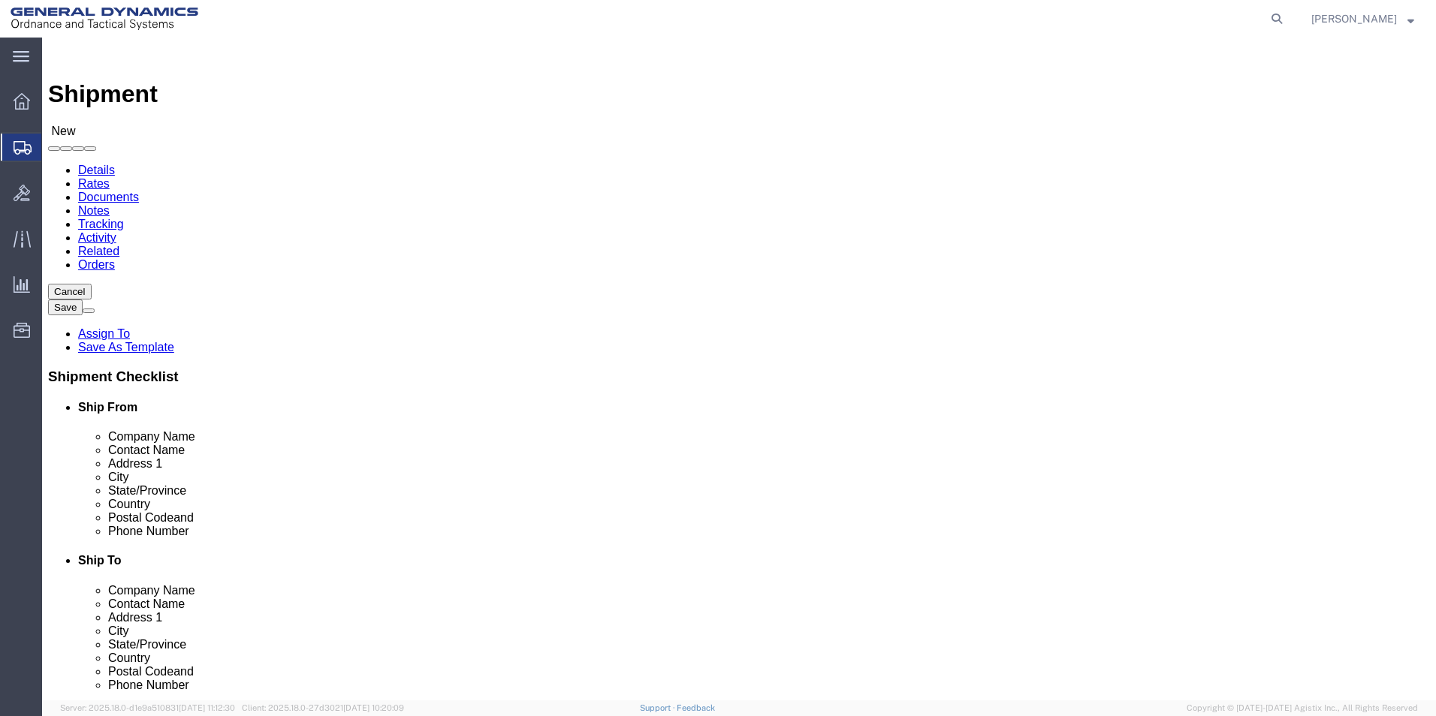
drag, startPoint x: 303, startPoint y: 251, endPoint x: -45, endPoint y: 213, distance: 349.7
click html "Shipment New Details Rates Documents Notes Tracking Activity Related Orders Can…"
type input "REDLPAHIG0"
click input "text"
type input "[PERSON_NAME] [PERSON_NAME]"
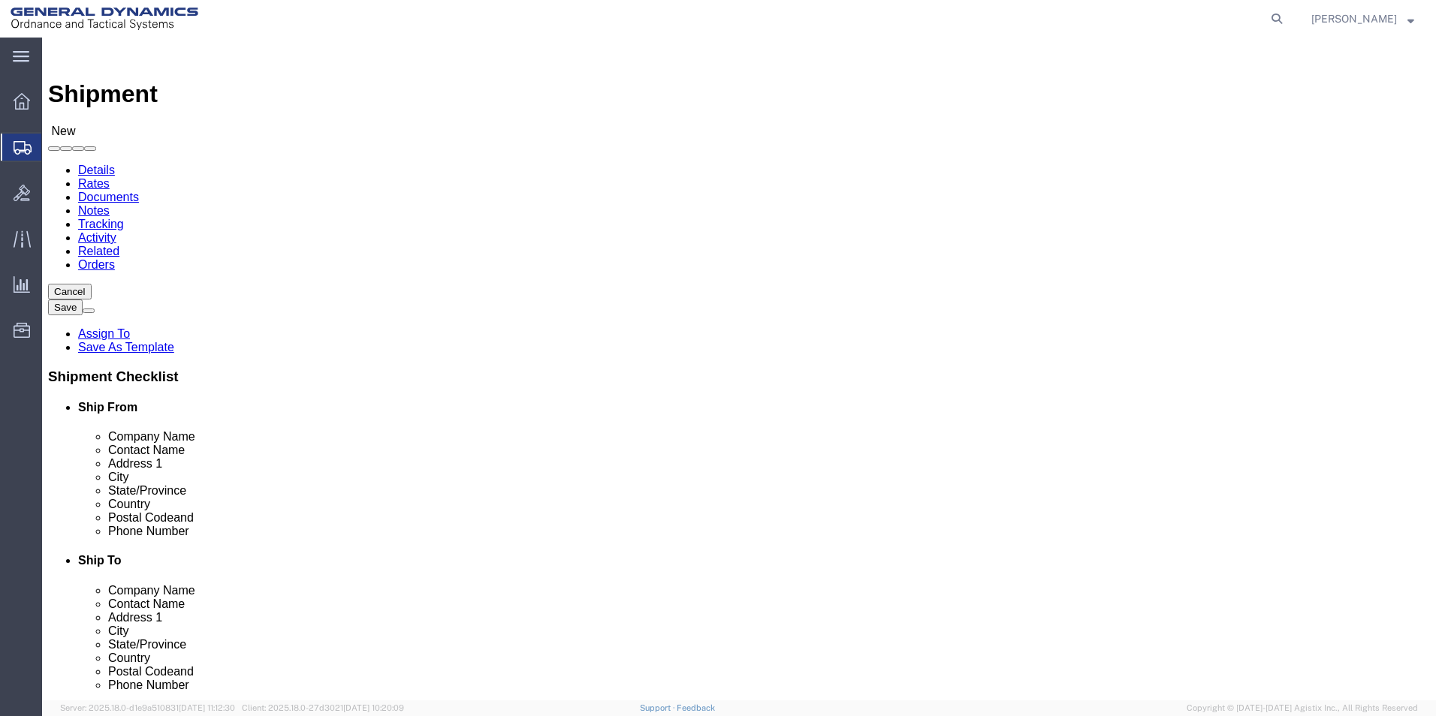
click input "text"
type input "BUILDING 1"
click input "text"
type input "[EMAIL_ADDRESS][DOMAIN_NAME]"
click input "text"
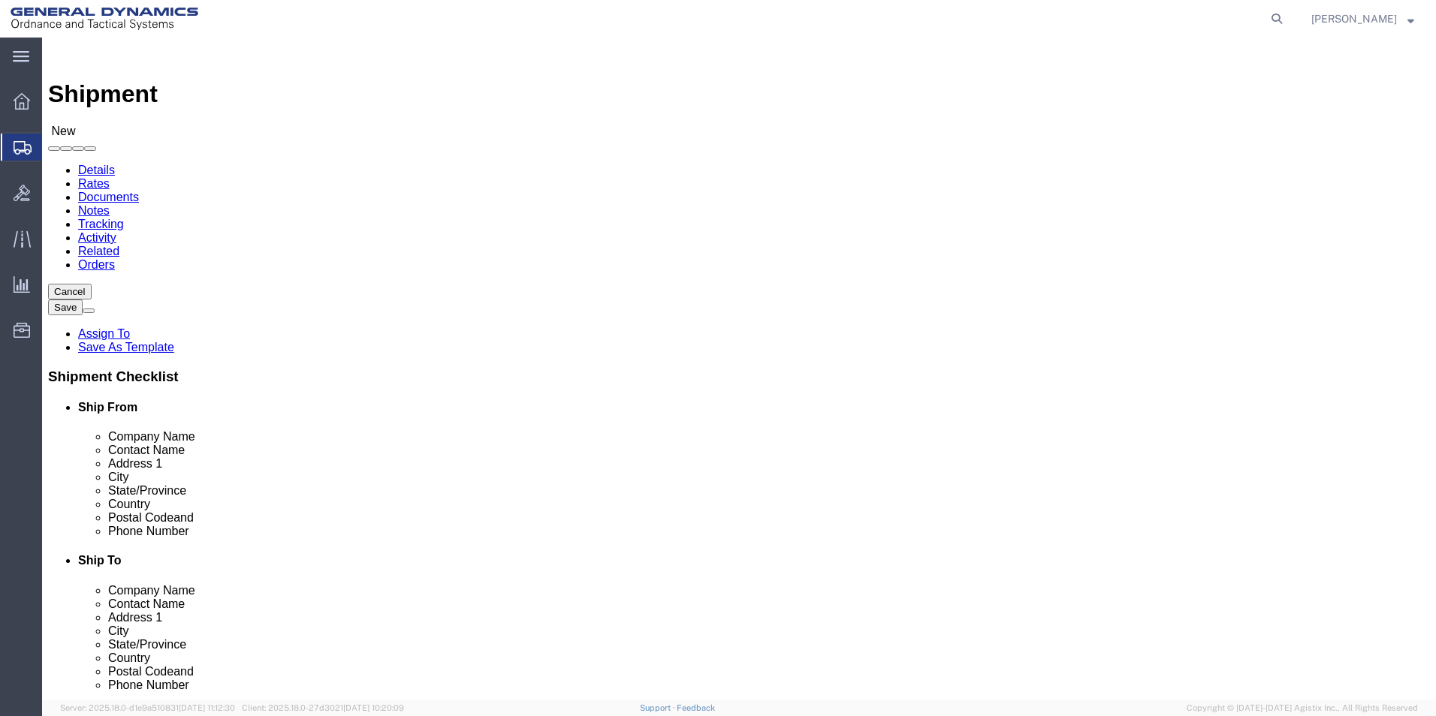
type input "ASML"
click p "- ASML U.S. LLC - ([PERSON_NAME]) [STREET_ADDRESS][PERSON_NAME]"
select select "CT"
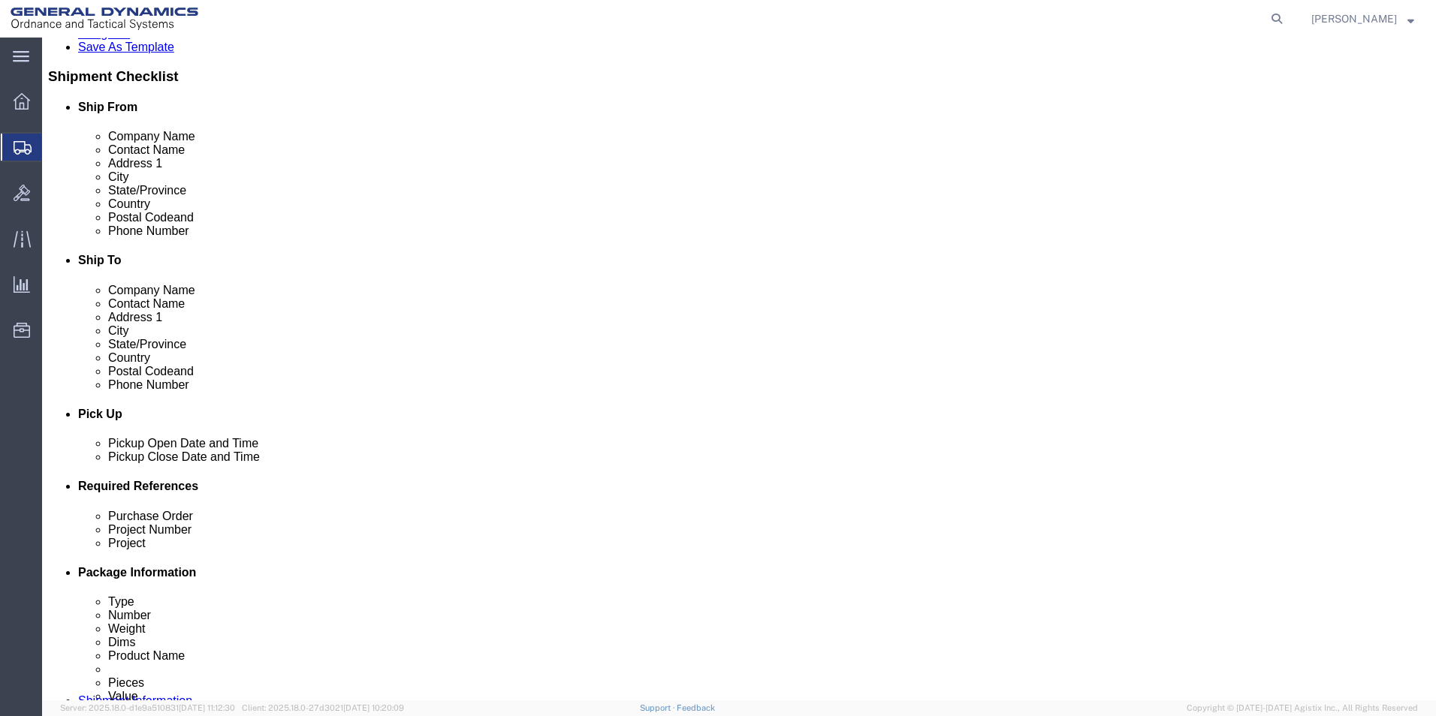
type input "ASML U.S. LLC"
click div "[DATE] 10:00 AM"
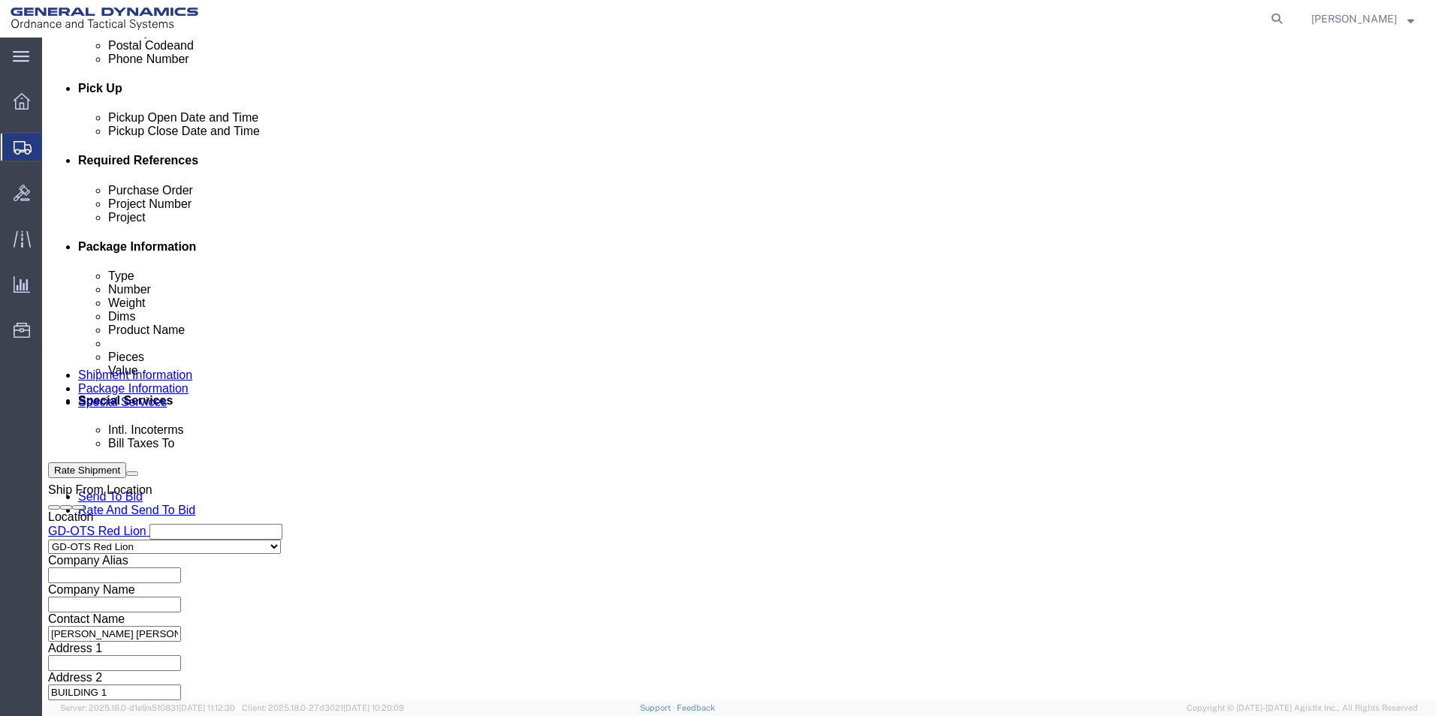
click input "4:00 AM"
type input "4:30 PM"
click button "Apply"
click input "text"
type input "109446"
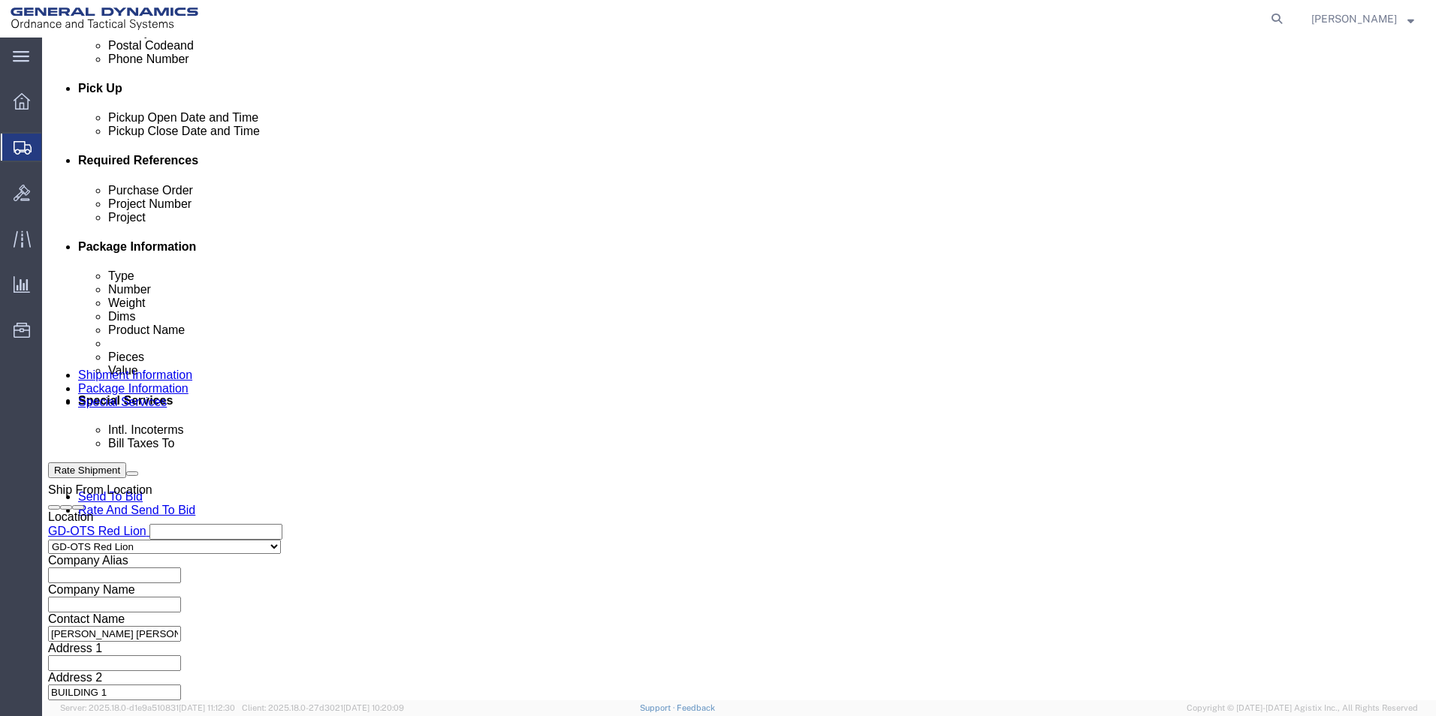
click input "text"
type input "64350"
click input "text"
type input "64350"
click div "Previous Continue"
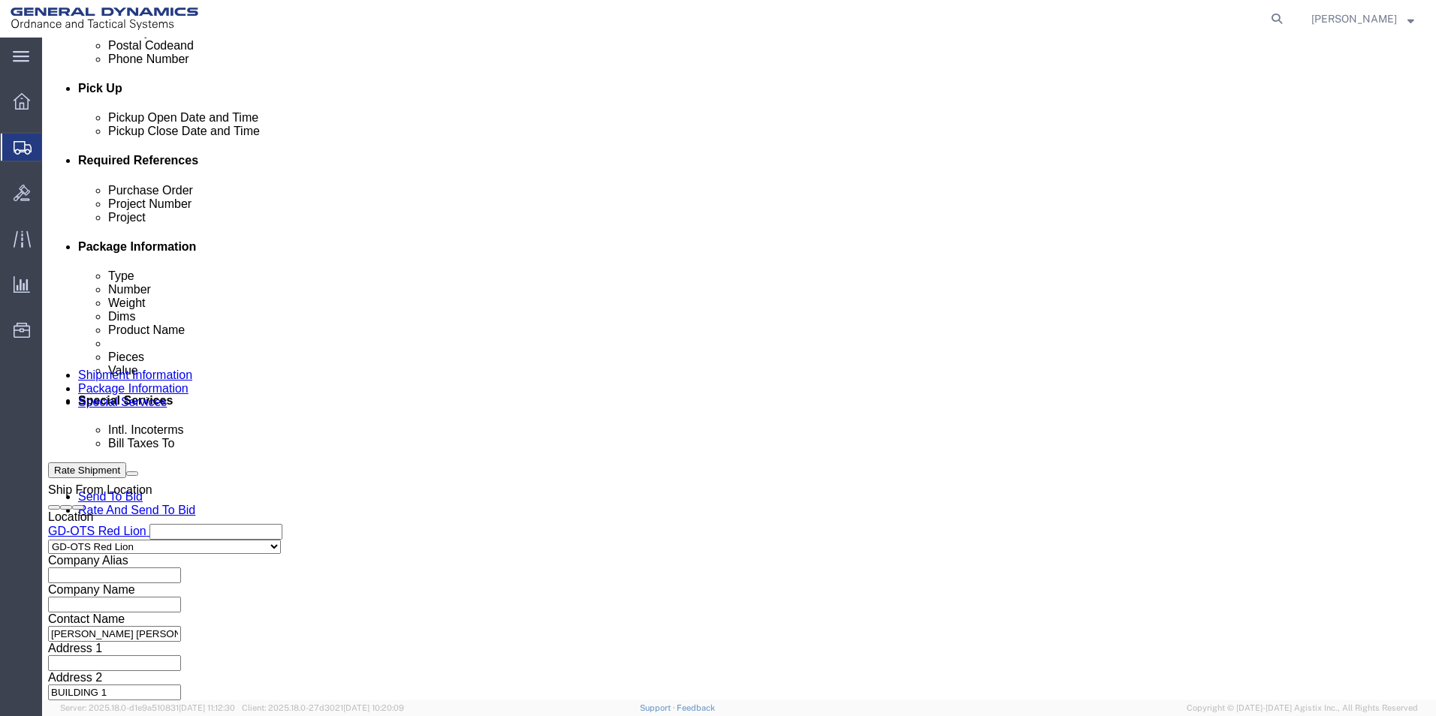
click button "Continue"
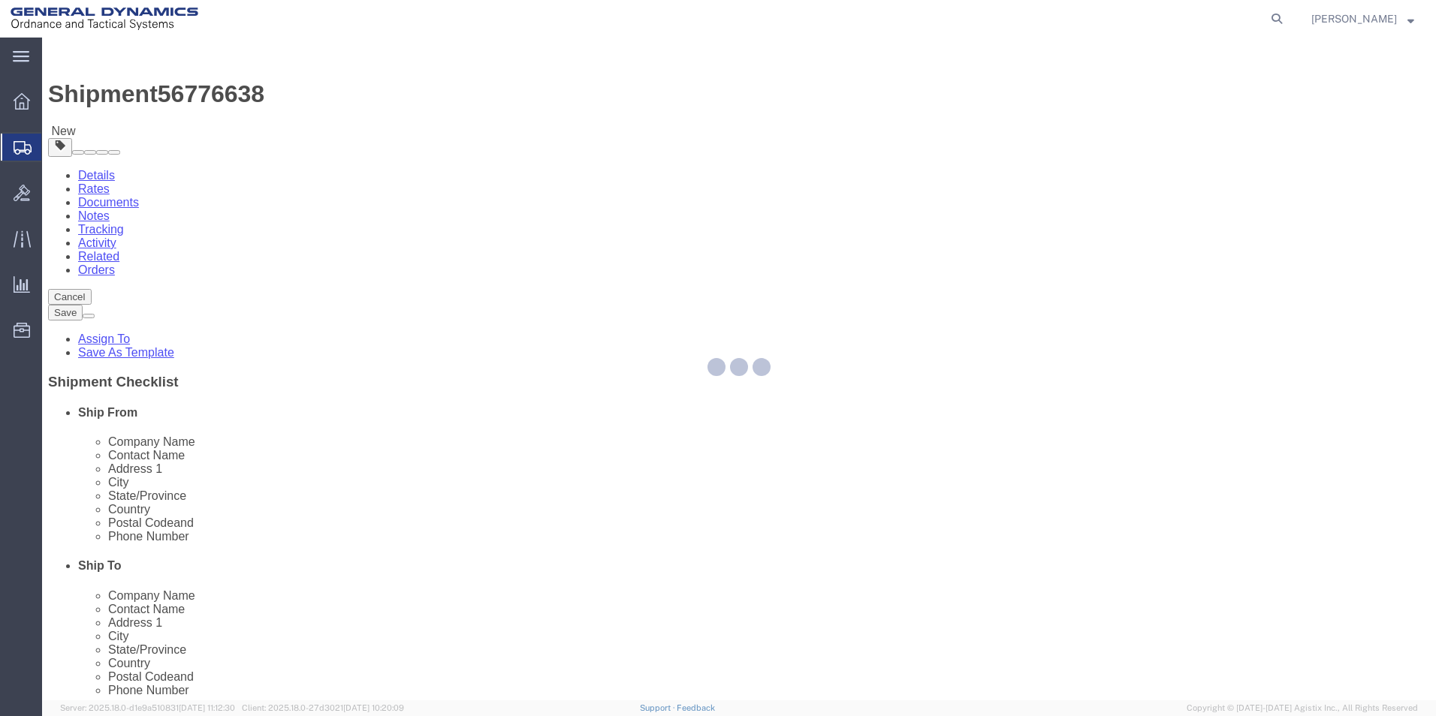
select select "CBOX"
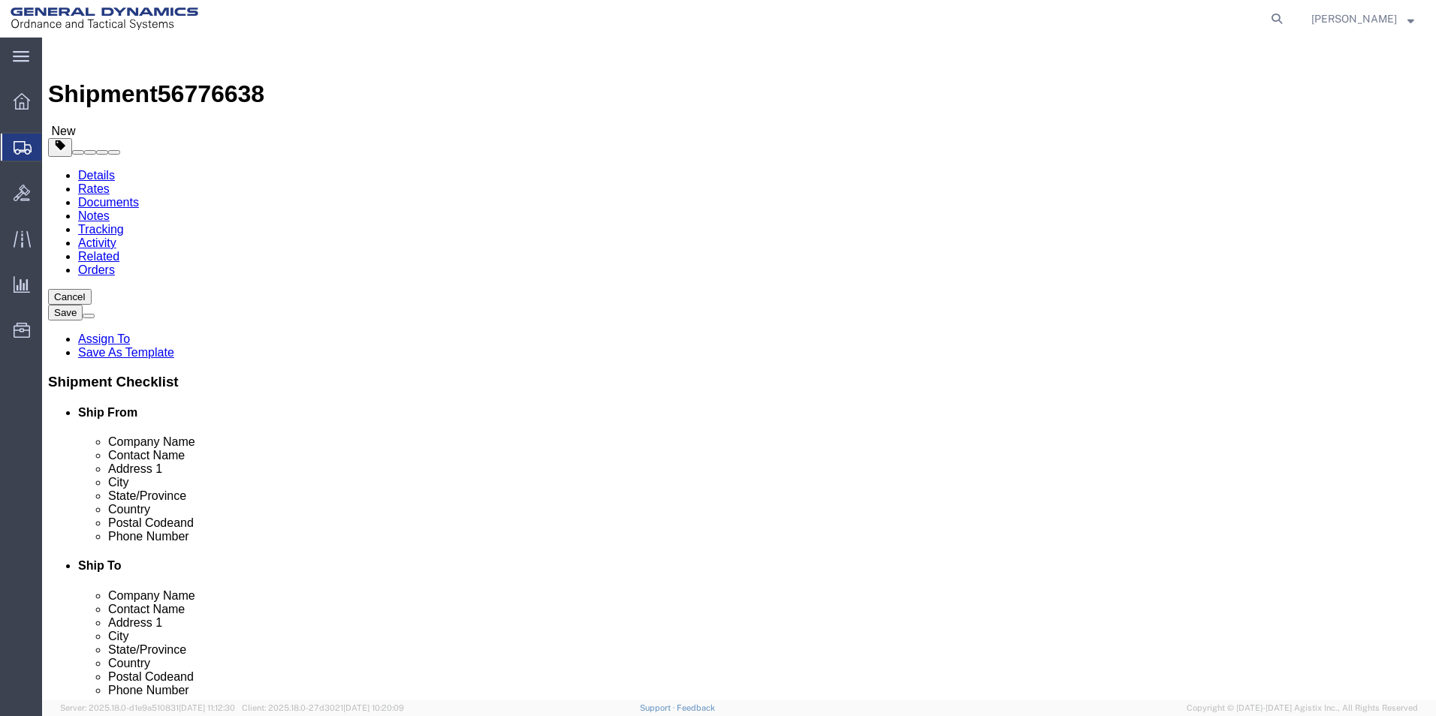
click input "text"
type input "8"
click input "text"
type input "8"
click input "text"
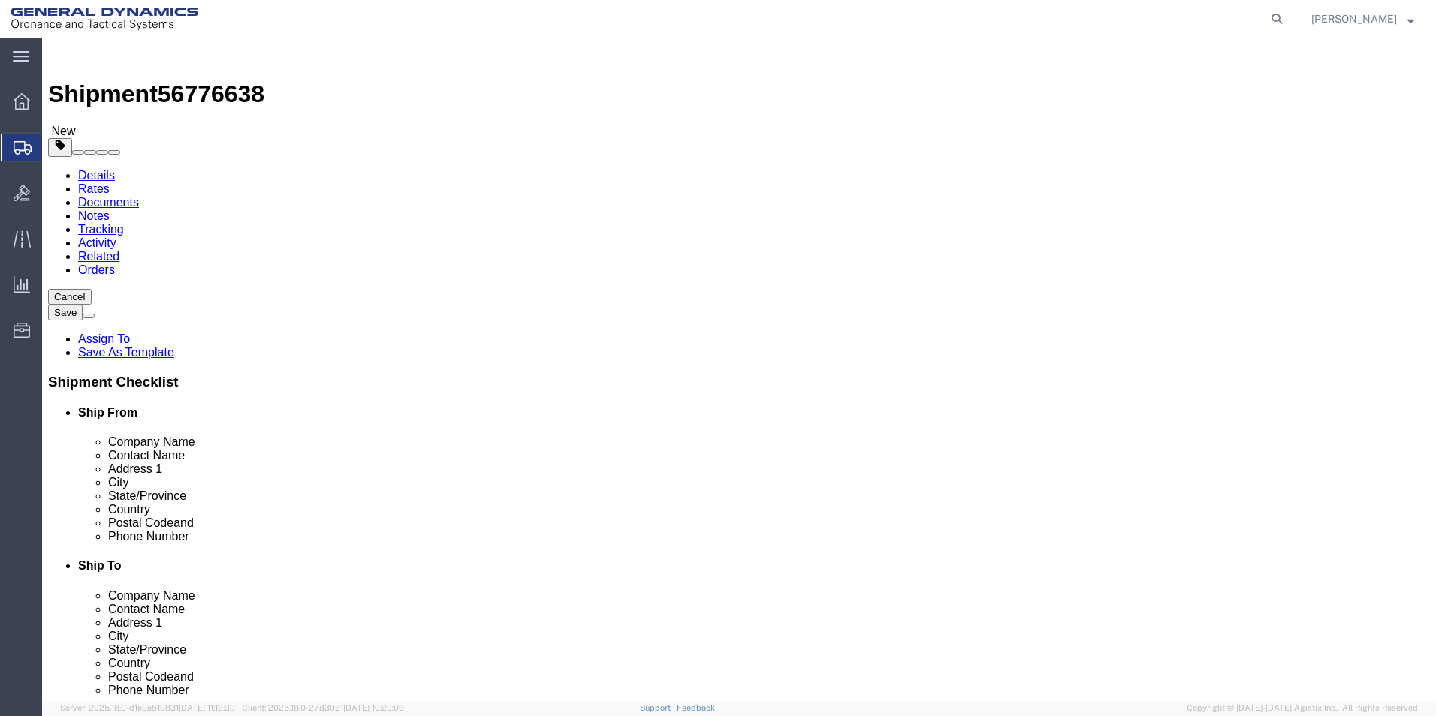
type input "8"
drag, startPoint x: 212, startPoint y: 348, endPoint x: 201, endPoint y: 349, distance: 11.4
click div "0.00 Select kgs lbs"
type input "2.00"
click link "Add Content"
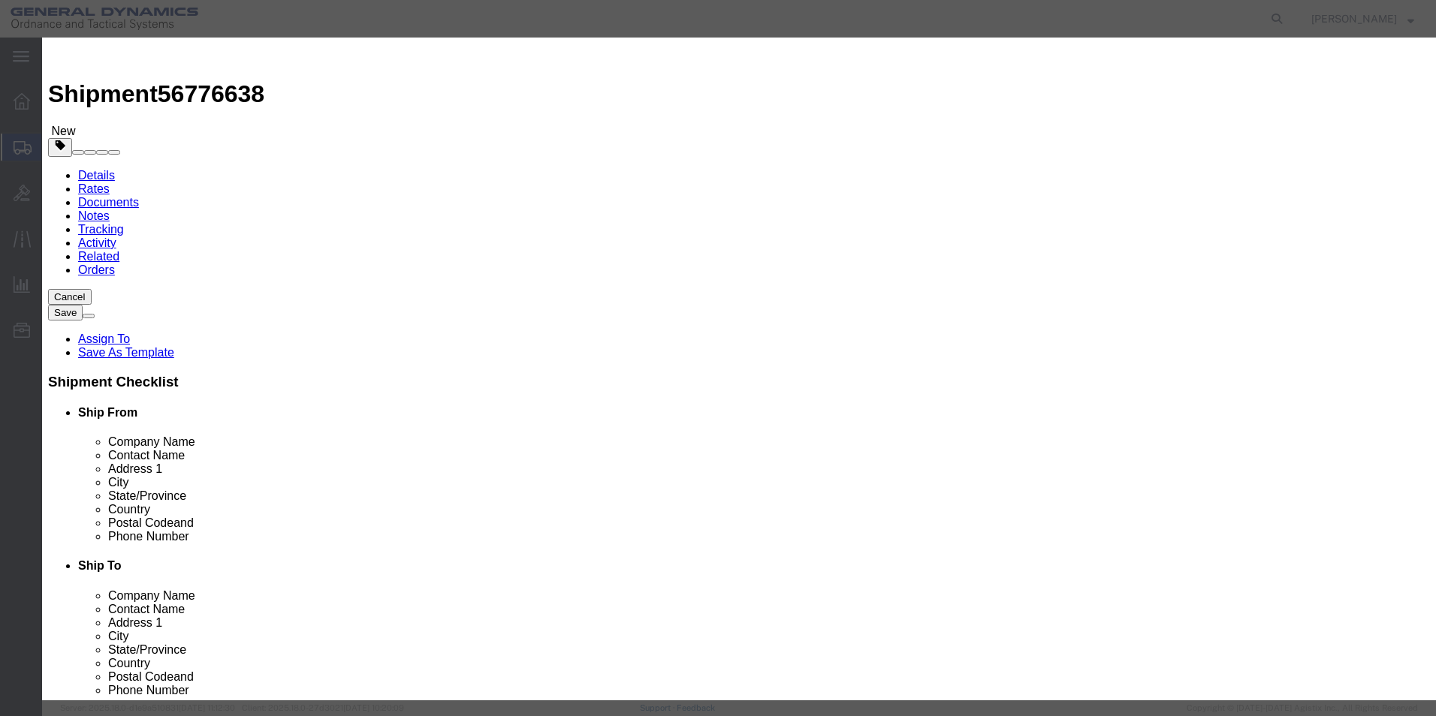
click input "text"
type input "AL SM COMP WASHER SST 3, 2X7"
drag, startPoint x: 557, startPoint y: 50, endPoint x: 537, endPoint y: 70, distance: 28.7
click h3 "Add content"
drag, startPoint x: 460, startPoint y: 143, endPoint x: 421, endPoint y: 141, distance: 38.3
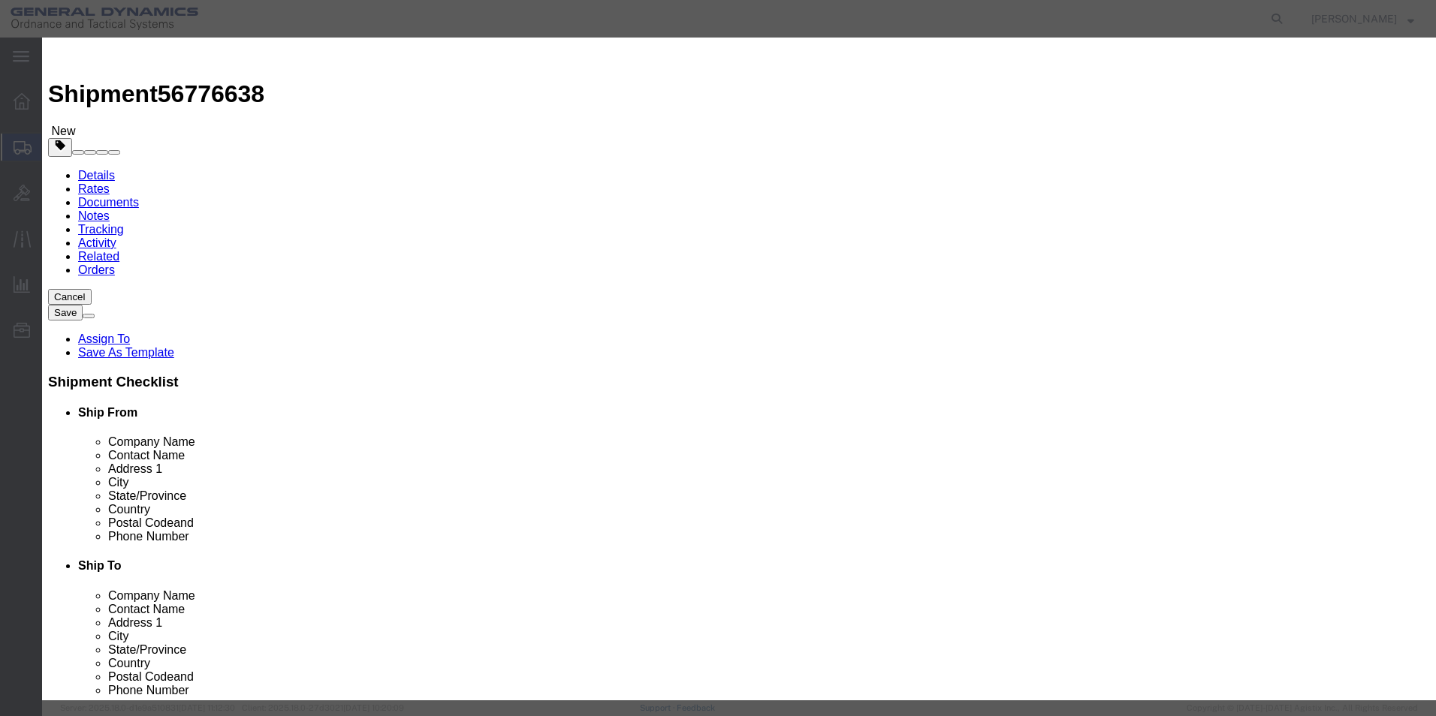
click div "Pieces 0 Select Bag Barrels 100Board Feet Bottle Box Blister Pack Carats Can Ca…"
type input "60"
click input "text"
type input "100"
click h3 "Add content"
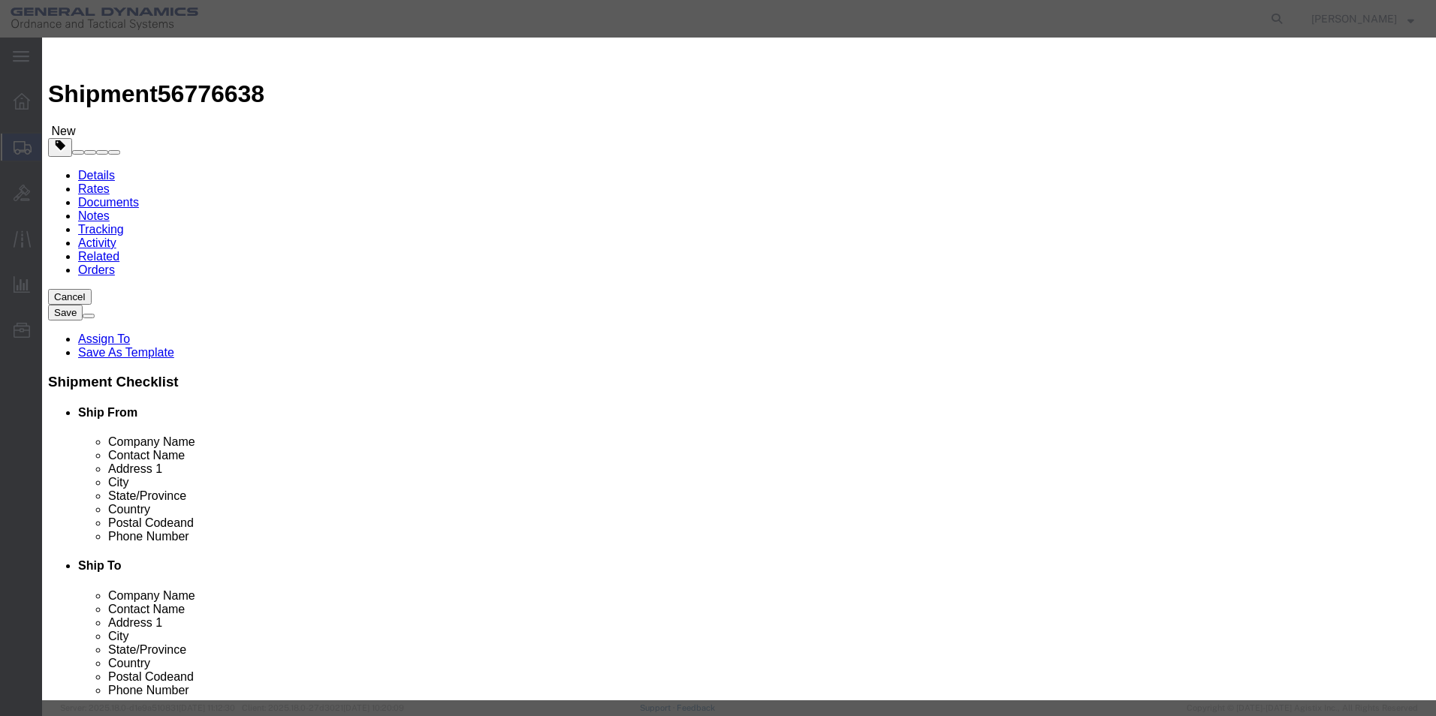
click button "Save & Close"
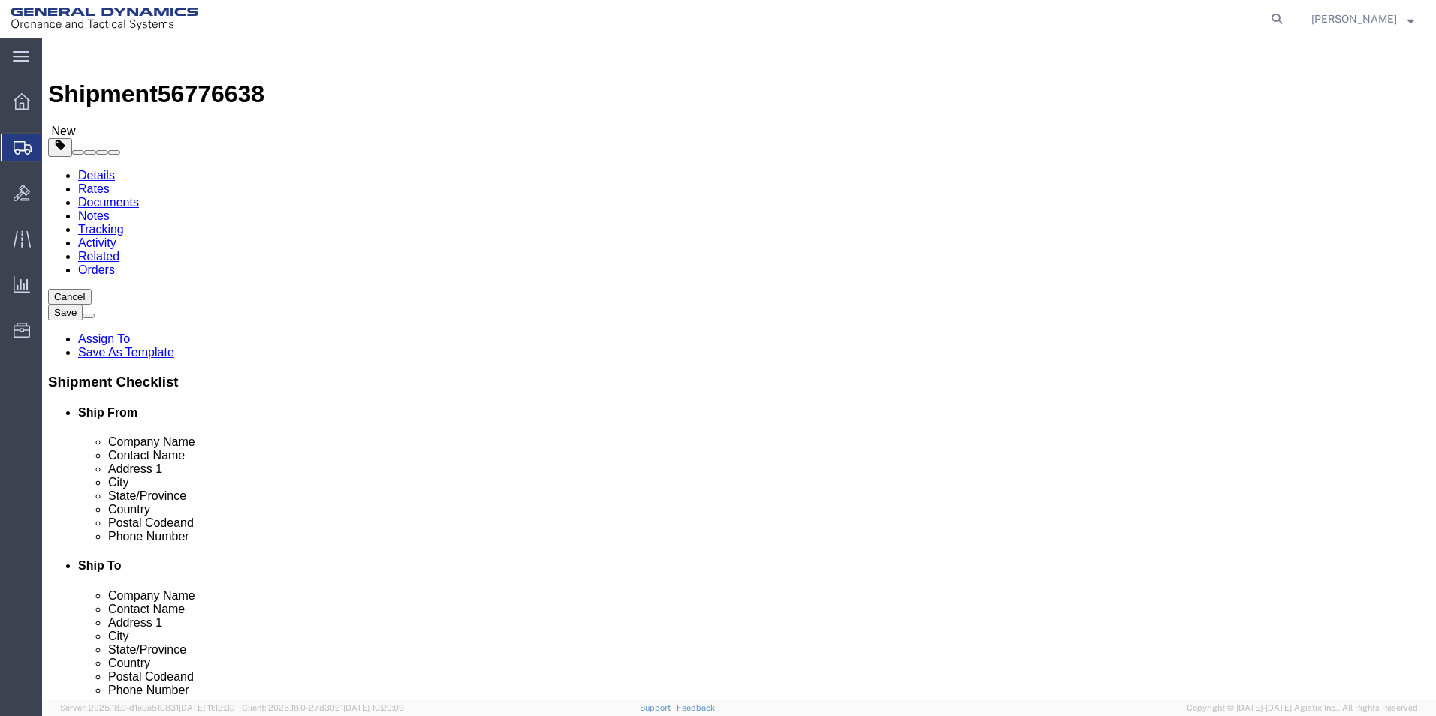
click button "Continue"
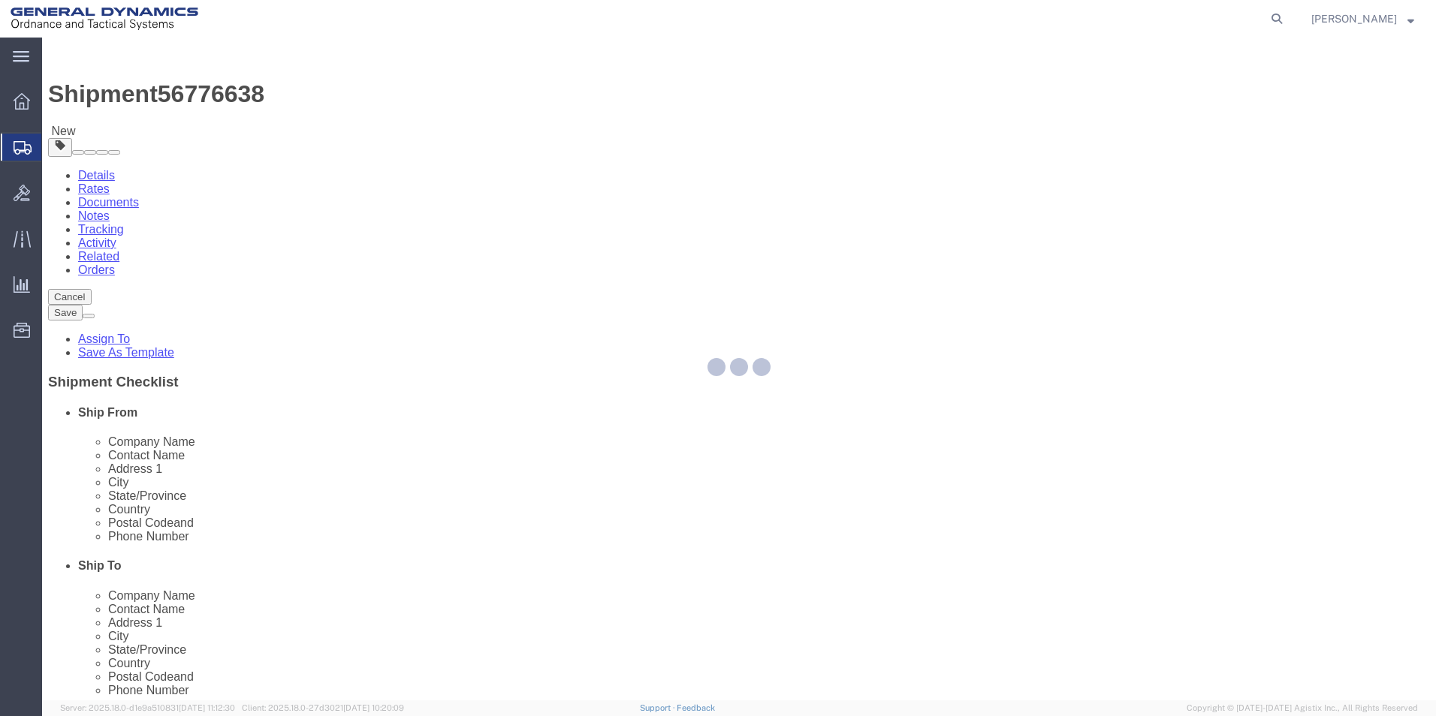
select select
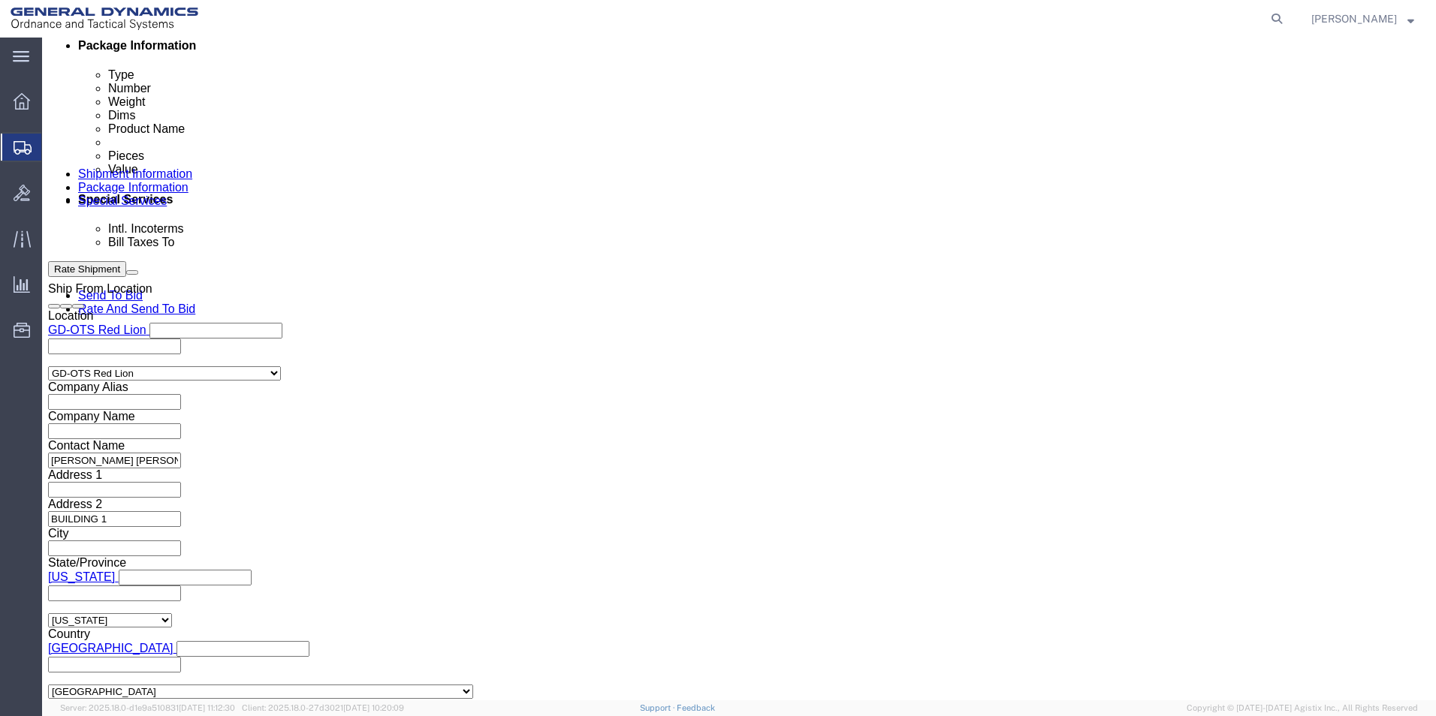
scroll to position [976, 0]
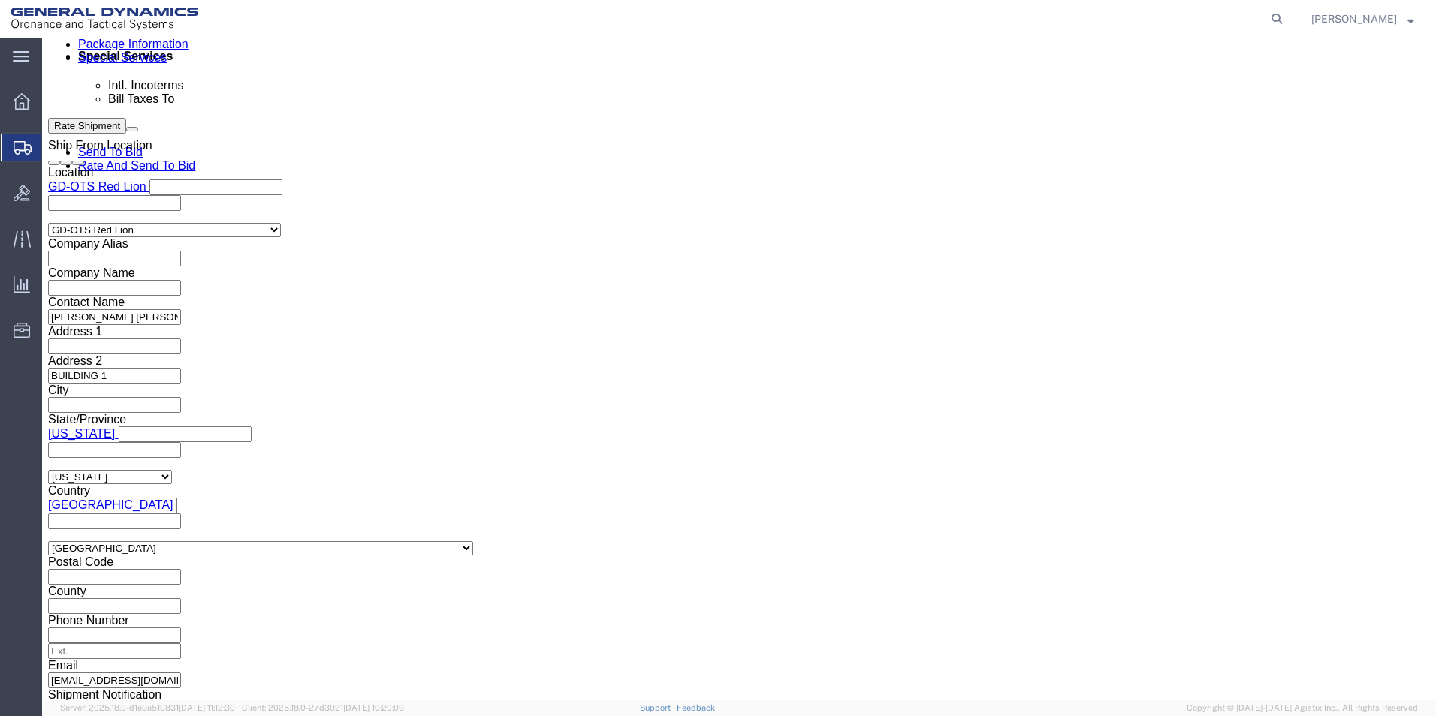
click button "Rate Shipment"
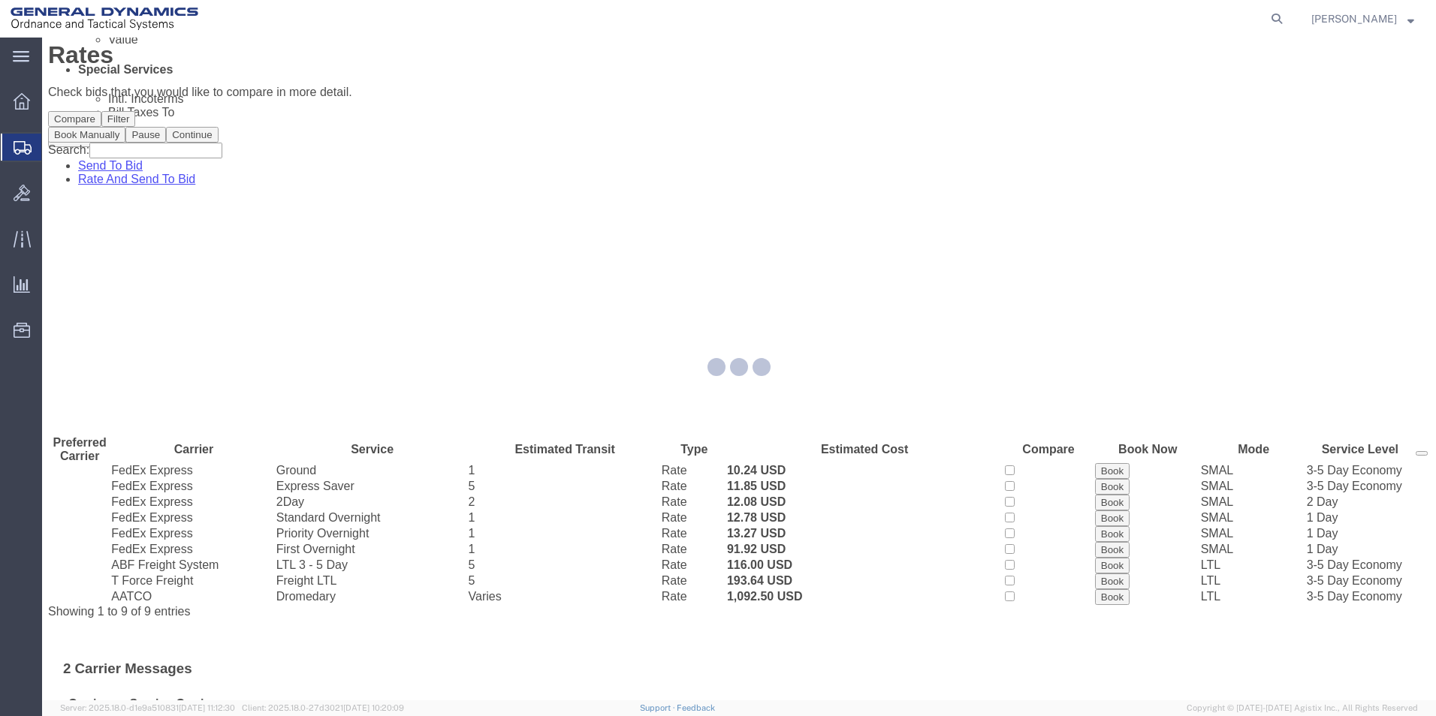
scroll to position [0, 0]
